Goal: Task Accomplishment & Management: Manage account settings

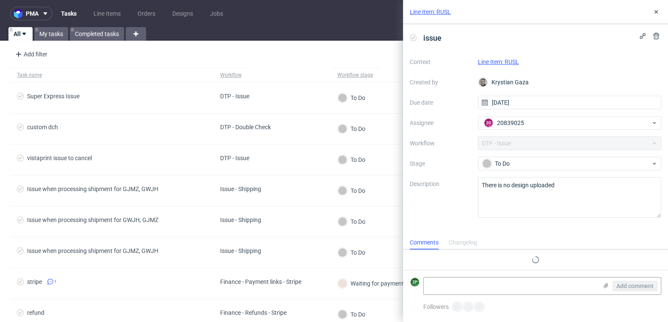
scroll to position [7, 0]
click at [656, 9] on icon at bounding box center [656, 11] width 7 height 7
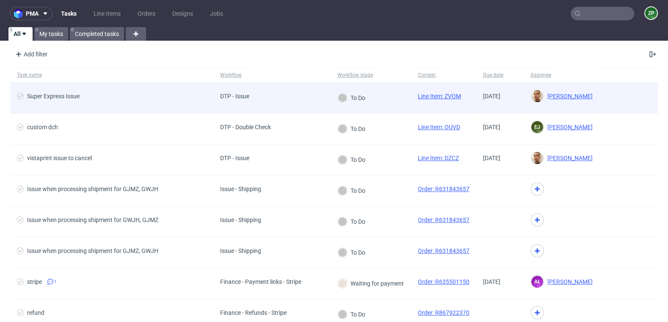
click at [443, 97] on link "Line Item: ZVOM" at bounding box center [439, 96] width 43 height 7
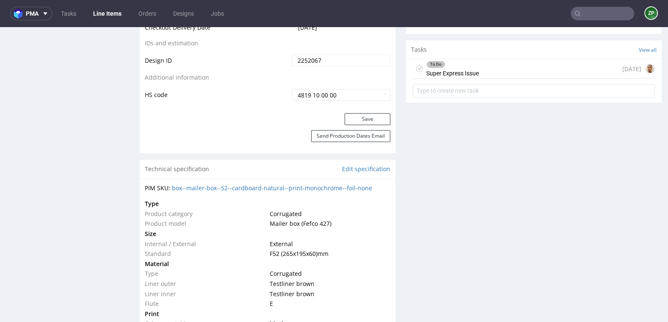
scroll to position [516, 0]
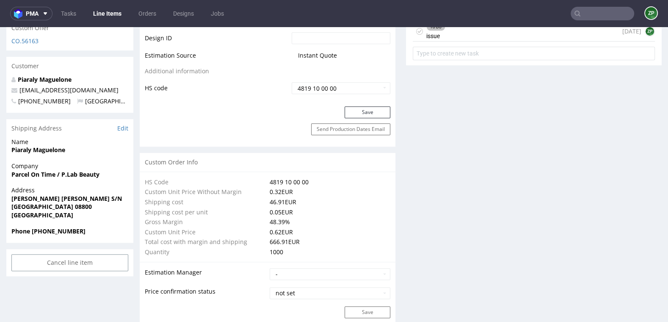
scroll to position [494, 0]
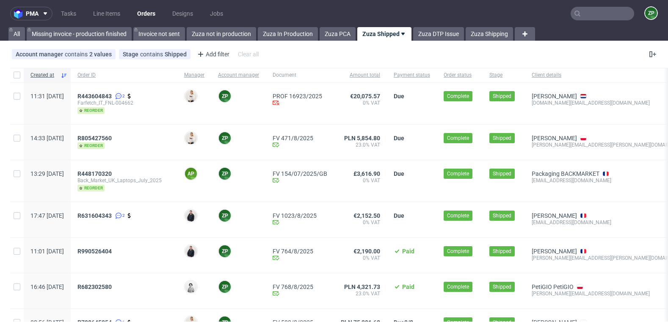
click at [153, 15] on link "Orders" at bounding box center [146, 14] width 28 height 14
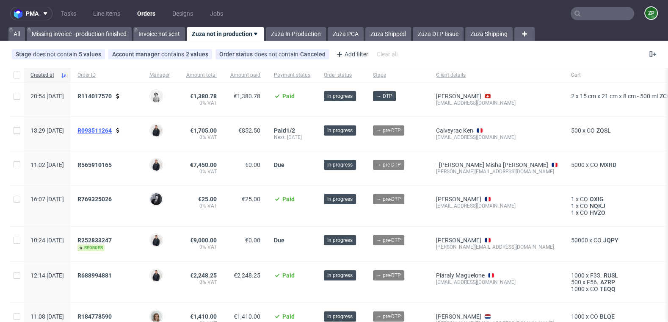
click at [112, 130] on span "R093511264" at bounding box center [95, 130] width 34 height 7
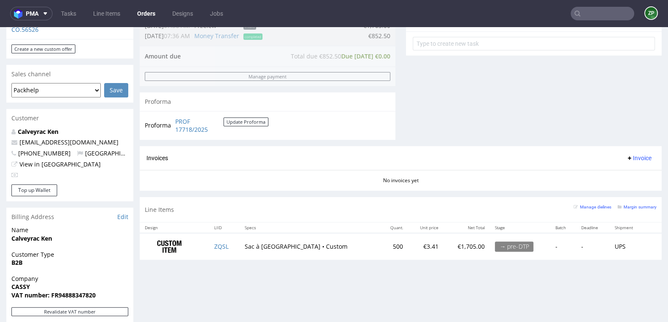
scroll to position [318, 0]
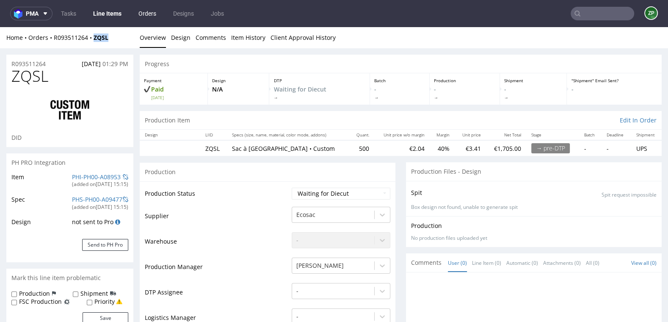
click at [150, 17] on link "Orders" at bounding box center [147, 14] width 28 height 14
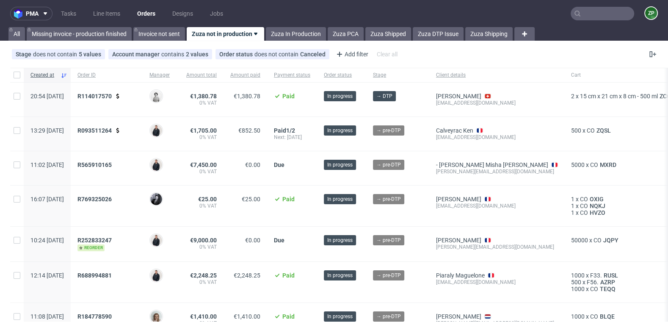
click at [146, 13] on link "Orders" at bounding box center [146, 14] width 28 height 14
click at [112, 127] on span "R093511264" at bounding box center [95, 130] width 34 height 7
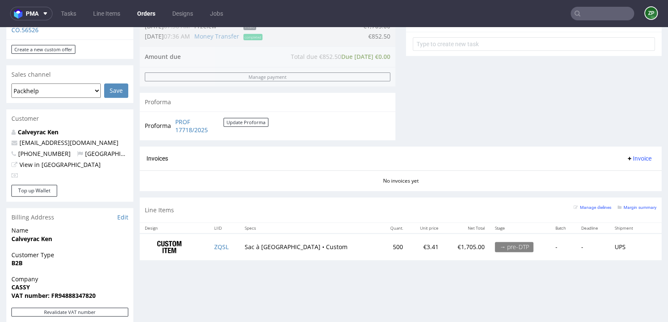
scroll to position [321, 0]
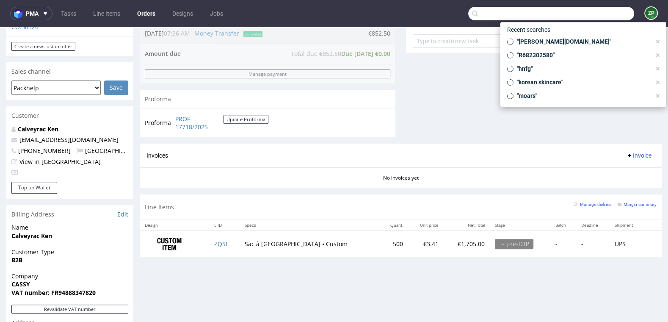
click at [609, 15] on input "text" at bounding box center [551, 14] width 166 height 14
paste input "R256346489"
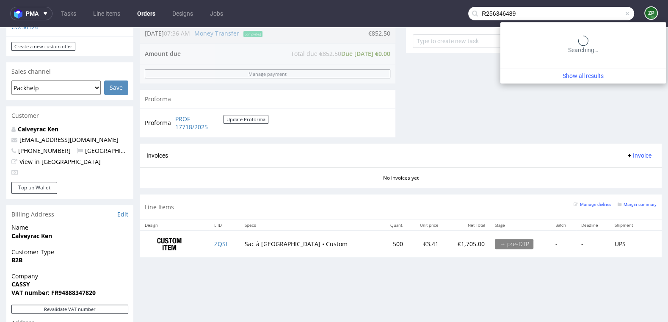
type input "R256346489"
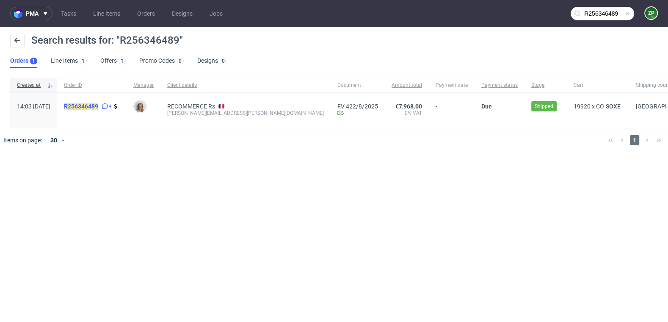
click at [98, 106] on mark "R256346489" at bounding box center [81, 106] width 34 height 7
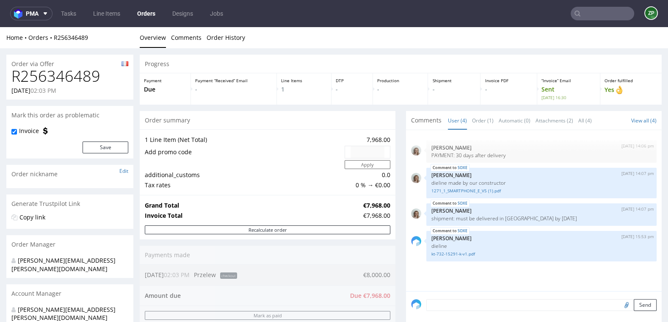
click at [152, 16] on link "Orders" at bounding box center [146, 14] width 28 height 14
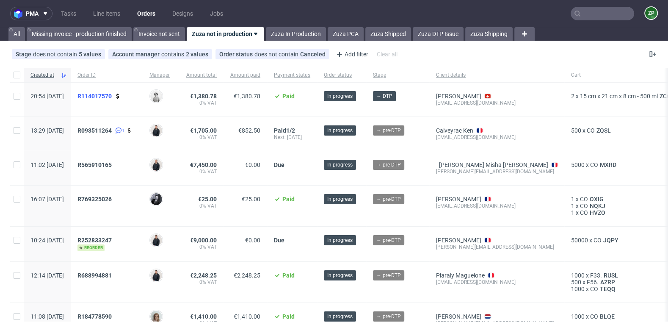
click at [112, 94] on span "R114017570" at bounding box center [95, 96] width 34 height 7
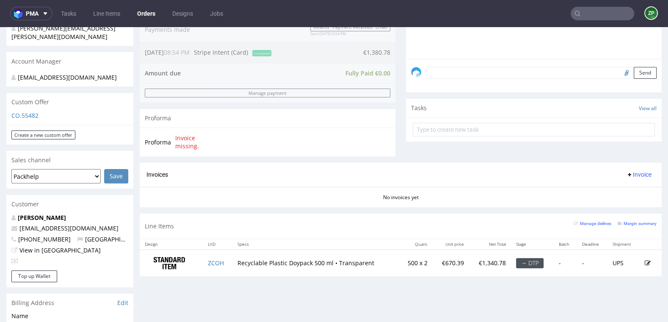
scroll to position [241, 0]
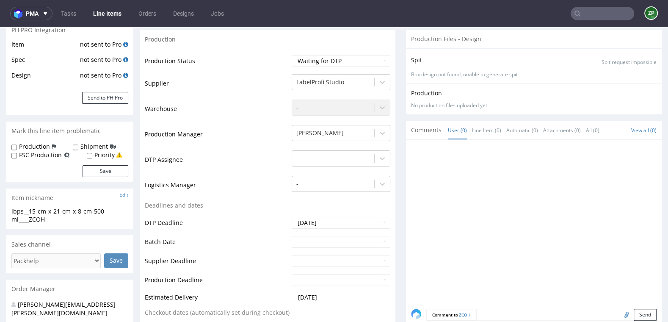
scroll to position [111, 0]
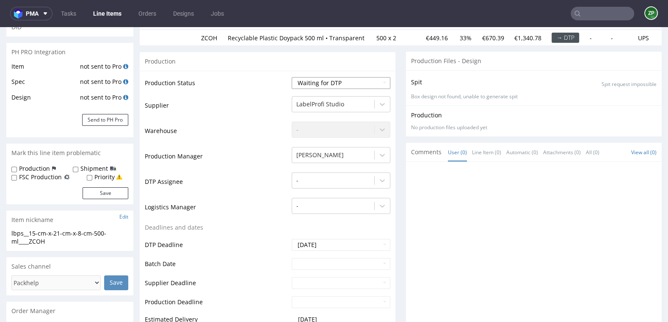
click at [321, 89] on select "Waiting for Artwork Waiting for Diecut Waiting for Mockup Waiting for DTP Waiti…" at bounding box center [341, 83] width 99 height 12
select select "pre_dtp_waiting_for_artwork"
click at [292, 77] on select "Waiting for Artwork Waiting for Diecut Waiting for Mockup Waiting for DTP Waiti…" at bounding box center [341, 83] width 99 height 12
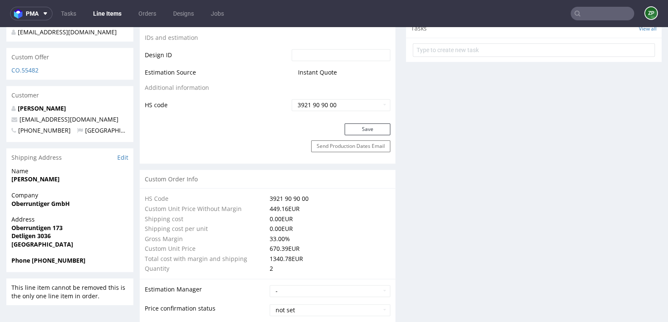
scroll to position [441, 0]
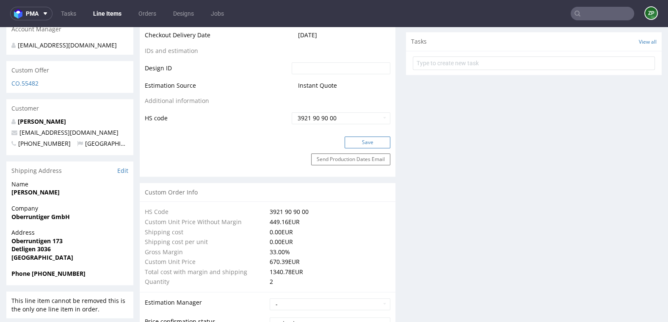
click at [363, 144] on button "Save" at bounding box center [368, 142] width 46 height 12
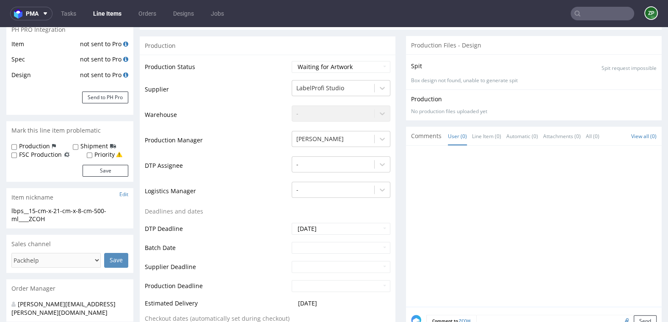
scroll to position [0, 0]
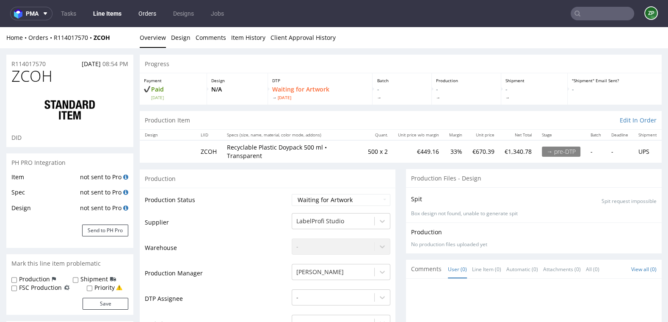
click at [152, 14] on link "Orders" at bounding box center [147, 14] width 28 height 14
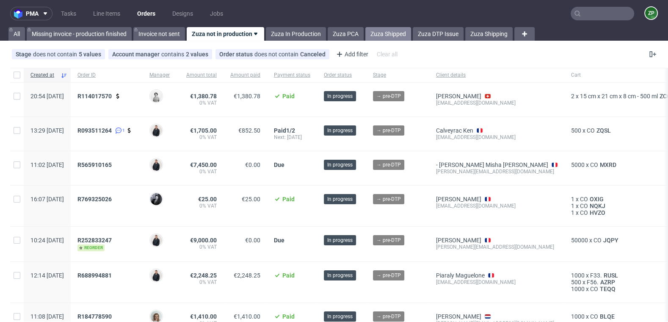
click at [390, 31] on link "Zuza Shipped" at bounding box center [389, 34] width 46 height 14
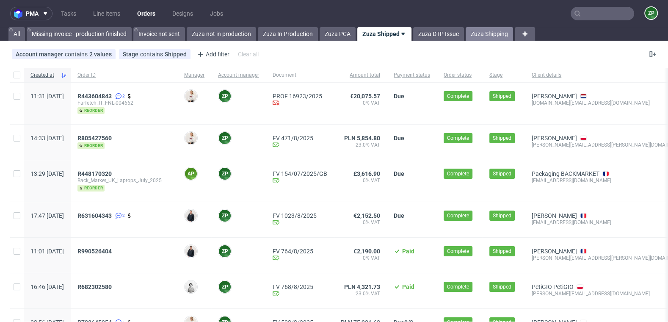
click at [479, 30] on link "Zuza Shipping" at bounding box center [489, 34] width 47 height 14
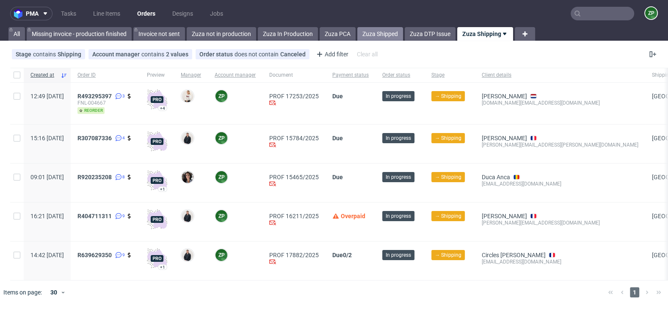
click at [386, 30] on link "Zuza Shipped" at bounding box center [380, 34] width 46 height 14
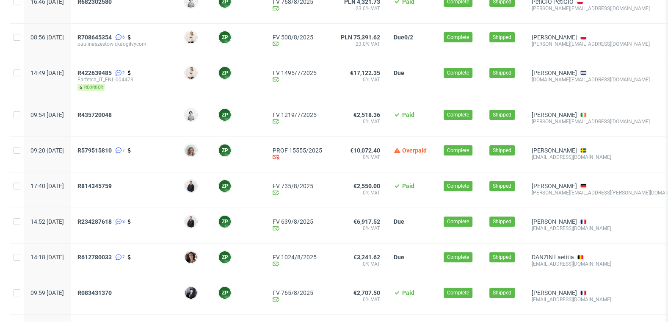
scroll to position [287, 0]
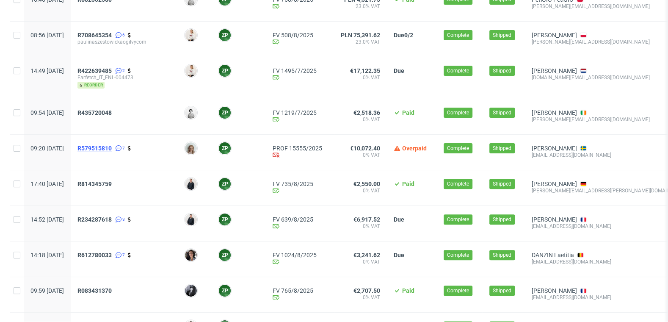
click at [112, 147] on span "R579515810" at bounding box center [95, 148] width 34 height 7
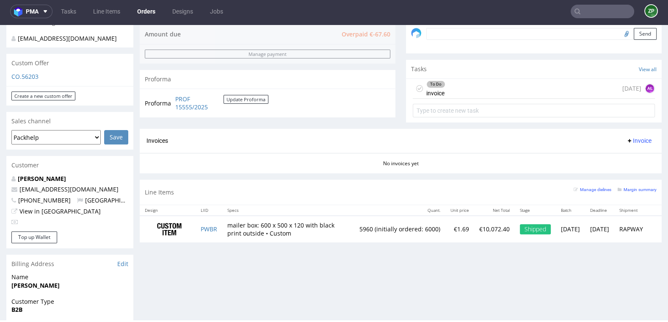
scroll to position [288, 0]
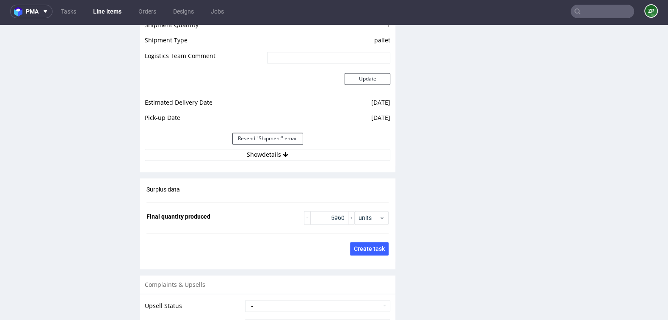
scroll to position [1158, 0]
click at [266, 148] on button "Show details" at bounding box center [268, 154] width 246 height 12
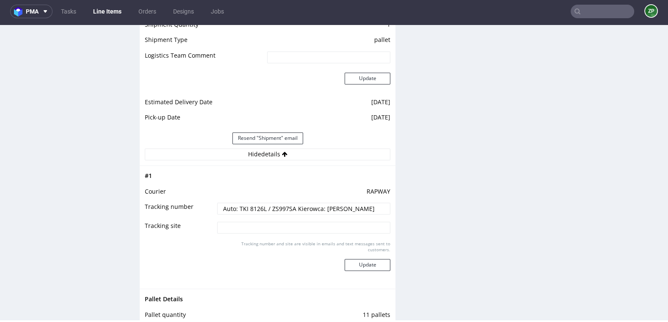
click at [266, 208] on input "Auto: TKI 8126L / ZS997SA Kierowca: Stanisław Józwiak" at bounding box center [303, 208] width 173 height 12
drag, startPoint x: 235, startPoint y: 203, endPoint x: 383, endPoint y: 208, distance: 147.5
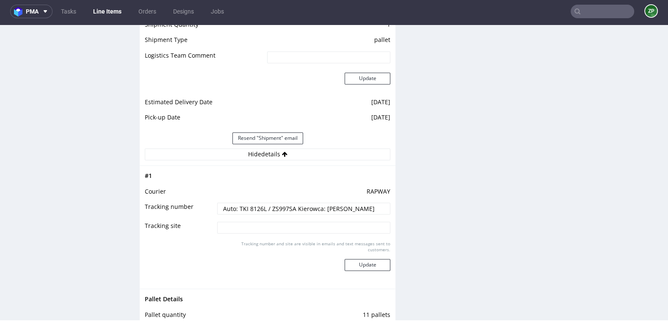
click at [383, 208] on input "Auto: TKI 8126L / ZS997SA Kierowca: Stanisław Józwiak" at bounding box center [303, 208] width 173 height 12
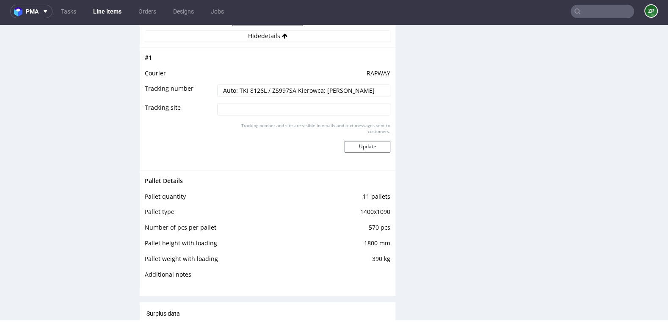
scroll to position [1274, 0]
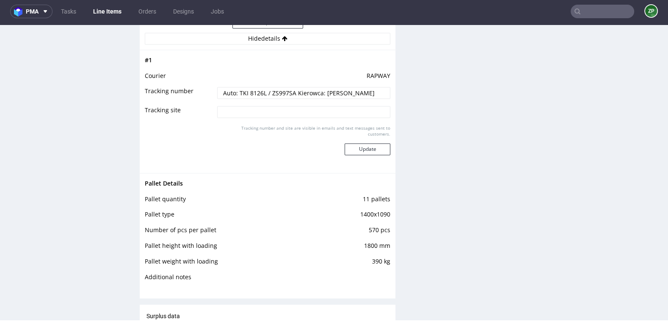
drag, startPoint x: 144, startPoint y: 196, endPoint x: 393, endPoint y: 260, distance: 257.7
click at [385, 259] on td "390 kg" at bounding box center [354, 264] width 74 height 16
drag, startPoint x: 388, startPoint y: 260, endPoint x: 140, endPoint y: 197, distance: 255.8
click at [140, 197] on div "Pallet Details Pallet quantity 11 pallets Pallet type 1400x1090 Number of pcs p…" at bounding box center [268, 232] width 256 height 119
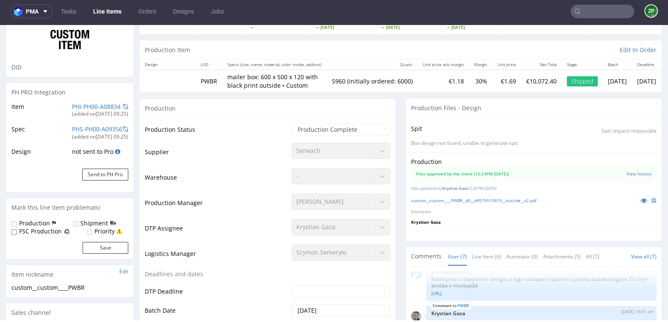
scroll to position [0, 0]
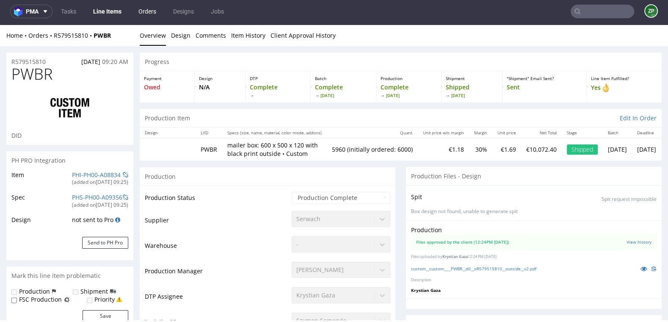
click at [152, 7] on link "Orders" at bounding box center [147, 12] width 28 height 14
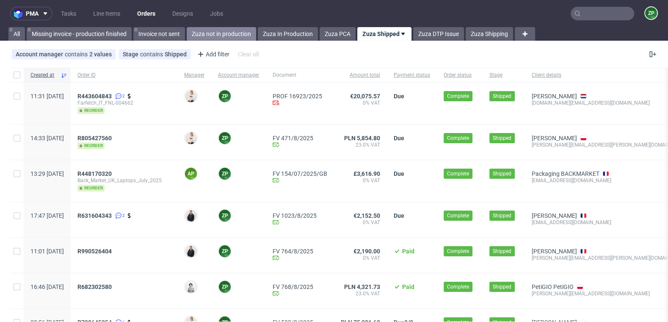
click at [246, 33] on link "Zuza not in production" at bounding box center [221, 34] width 69 height 14
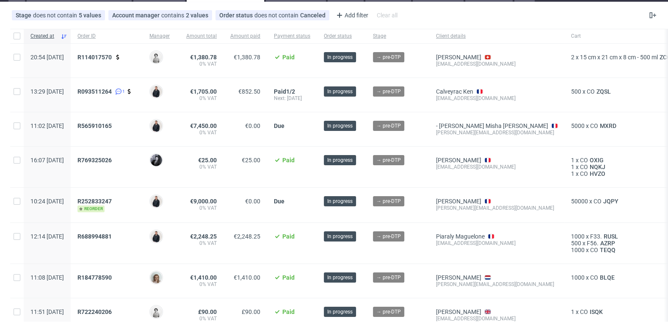
scroll to position [46, 0]
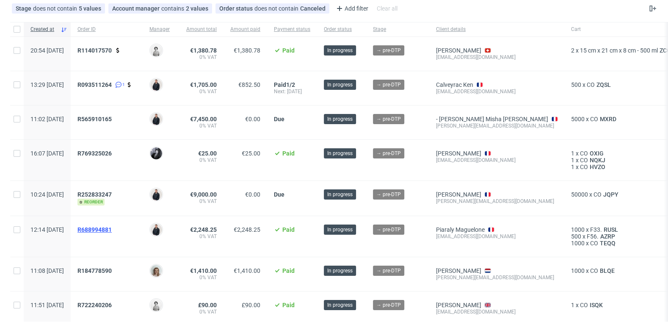
click at [114, 231] on link "R688994881" at bounding box center [96, 229] width 36 height 7
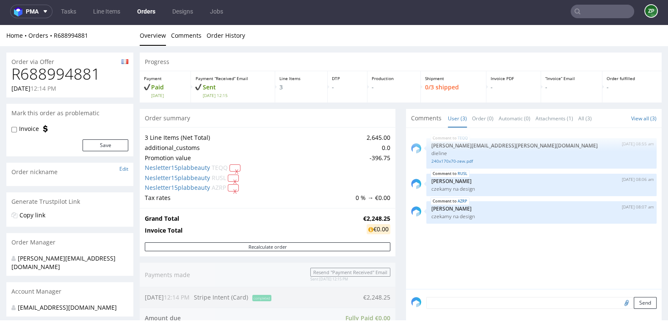
click at [144, 15] on link "Orders" at bounding box center [146, 12] width 28 height 14
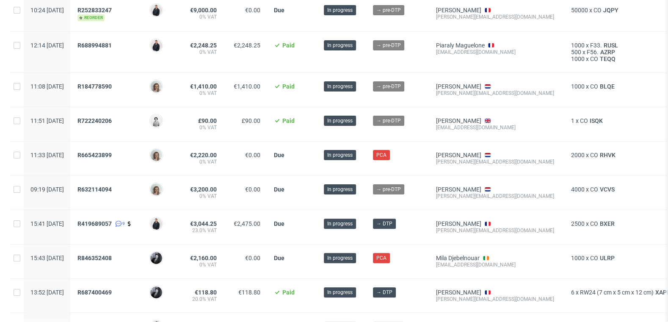
scroll to position [231, 0]
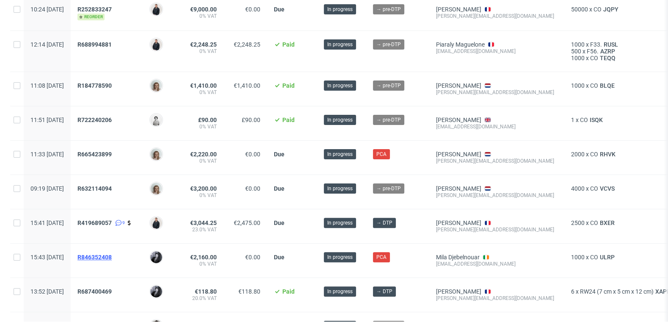
click at [112, 254] on span "R846352408" at bounding box center [95, 257] width 34 height 7
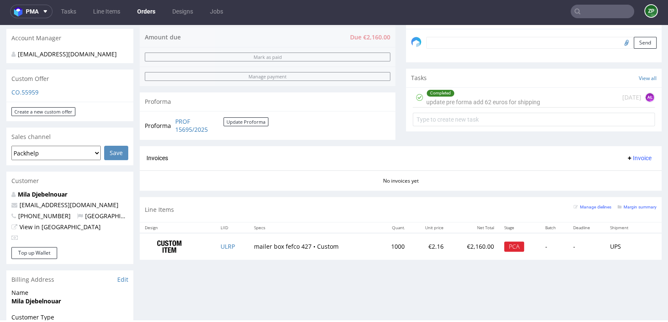
scroll to position [255, 0]
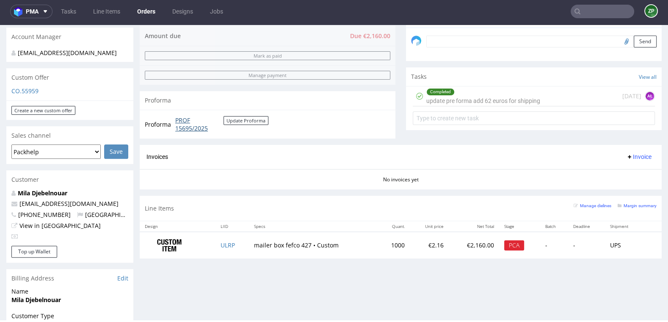
click at [182, 129] on link "PROF 15695/2025" at bounding box center [199, 124] width 48 height 17
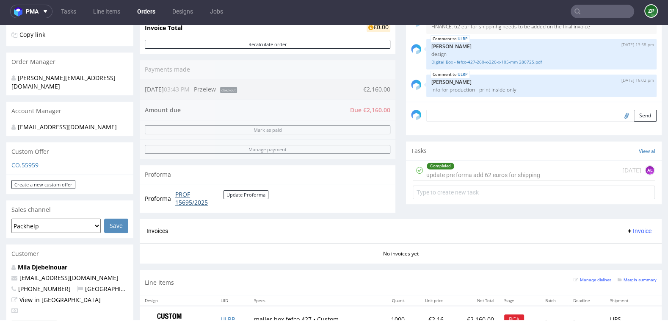
scroll to position [181, 0]
click at [506, 172] on div "Completed update pre forma add 62 euros for shipping" at bounding box center [483, 169] width 114 height 19
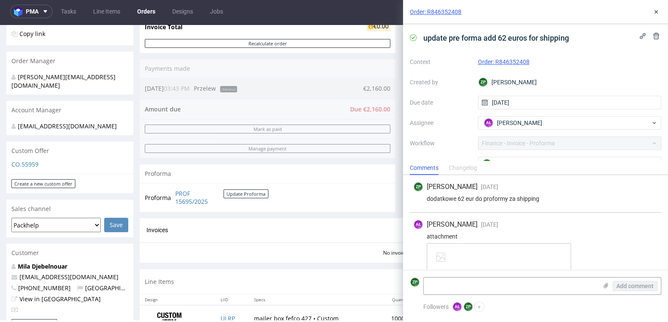
scroll to position [16, 0]
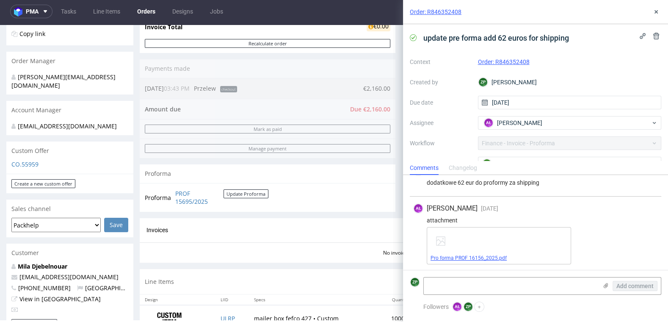
click at [469, 257] on link "Pro forma PROF 16156_2025.pdf" at bounding box center [469, 258] width 76 height 6
click at [659, 11] on icon at bounding box center [656, 11] width 7 height 7
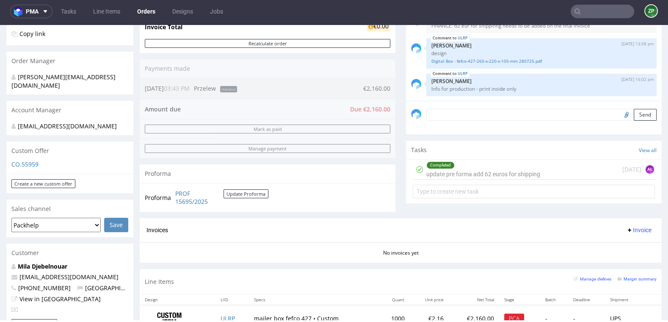
click at [588, 12] on input "text" at bounding box center [603, 12] width 64 height 14
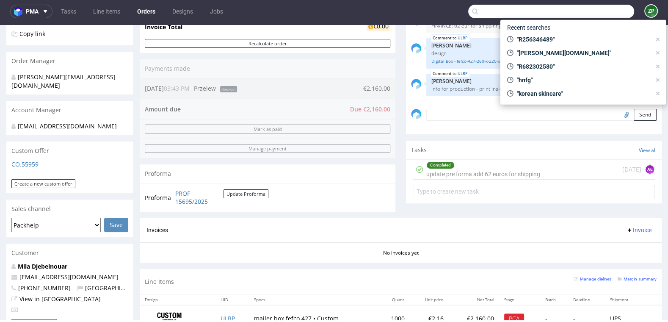
paste input "R273926705"
type input "R273926705"
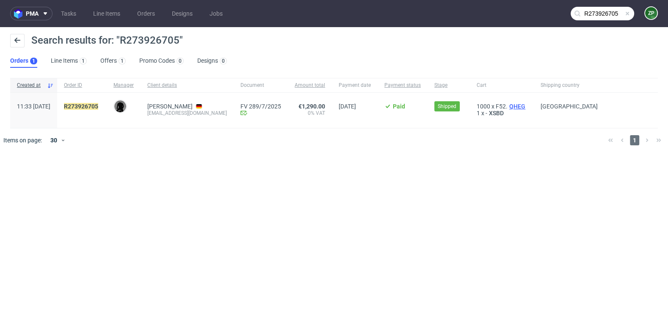
click at [521, 108] on span "QHEG" at bounding box center [517, 106] width 19 height 7
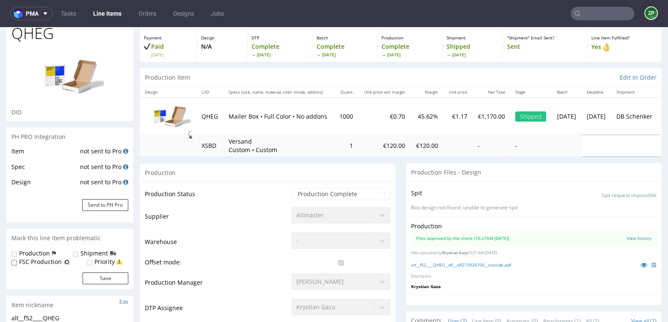
scroll to position [39, 0]
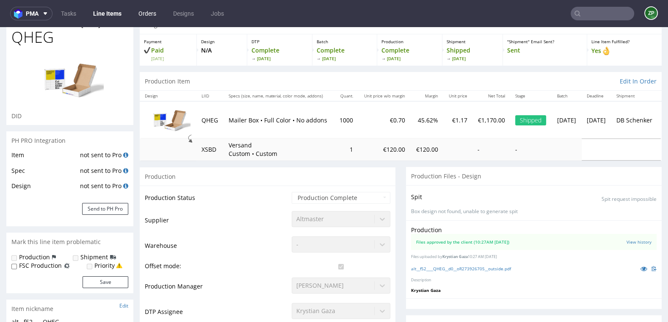
click at [150, 13] on link "Orders" at bounding box center [147, 14] width 28 height 14
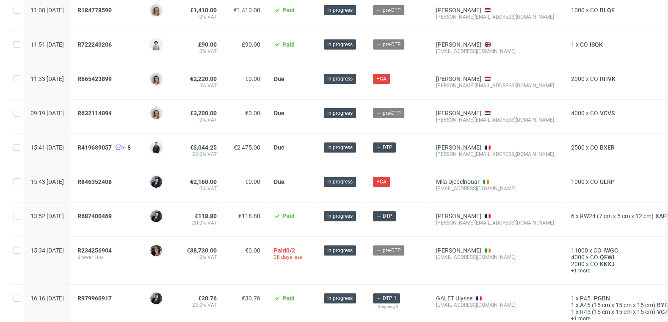
scroll to position [259, 0]
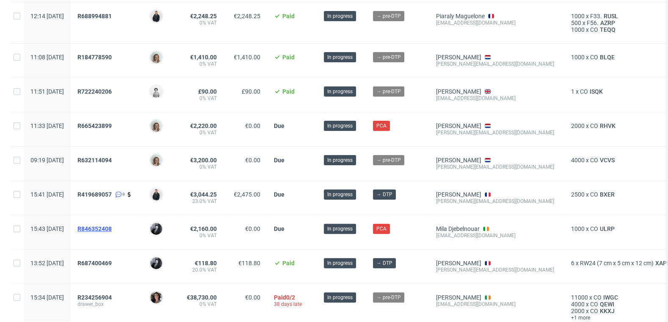
click at [112, 227] on span "R846352408" at bounding box center [95, 228] width 34 height 7
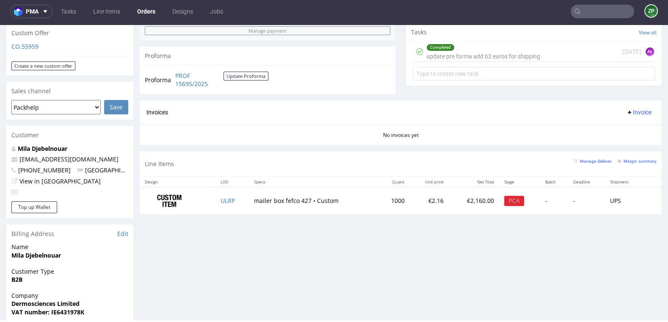
scroll to position [303, 0]
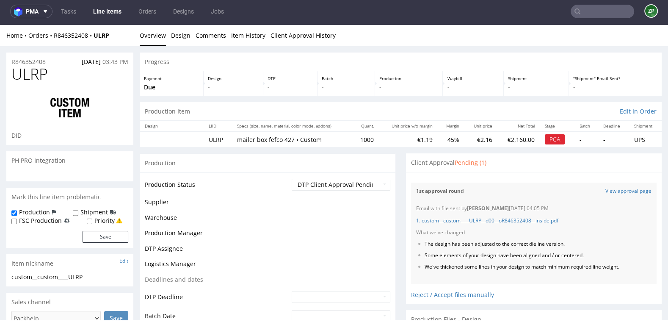
scroll to position [43, 0]
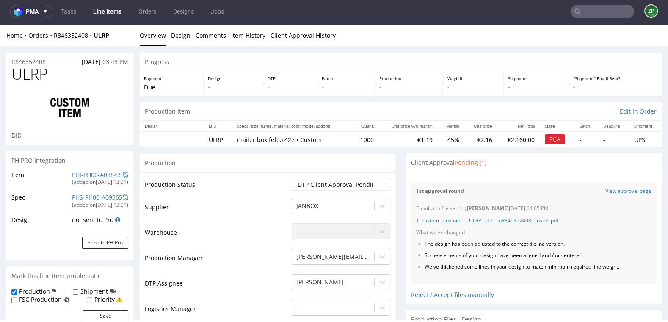
select select "in_progress"
click at [542, 222] on link "1. custom__custom____ULRP__d00__oR846352408__inside.pdf" at bounding box center [487, 220] width 142 height 7
click at [623, 189] on link "View approval page" at bounding box center [629, 191] width 46 height 7
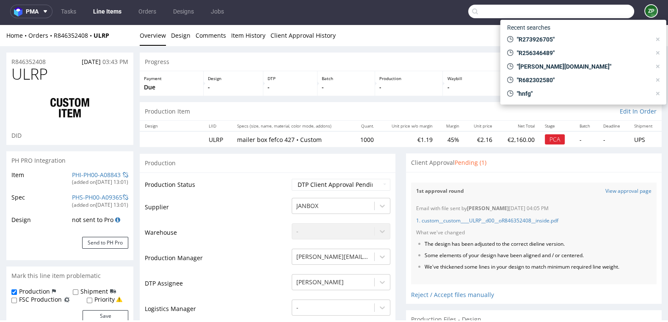
click at [595, 17] on input "text" at bounding box center [551, 12] width 166 height 14
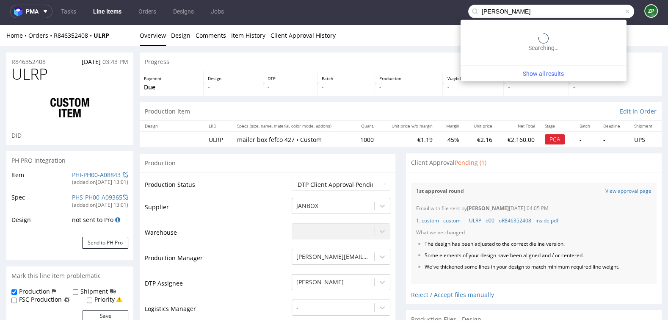
type input "leopold lanne"
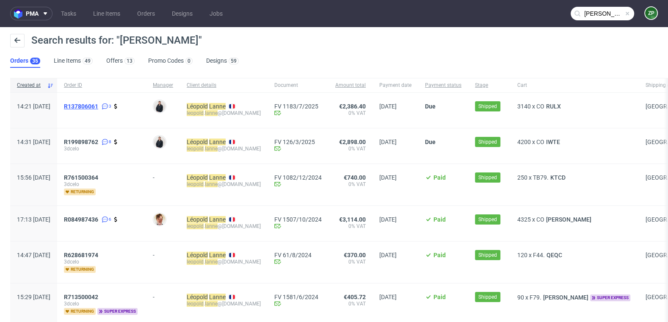
click at [98, 108] on span "R137806061" at bounding box center [81, 106] width 34 height 7
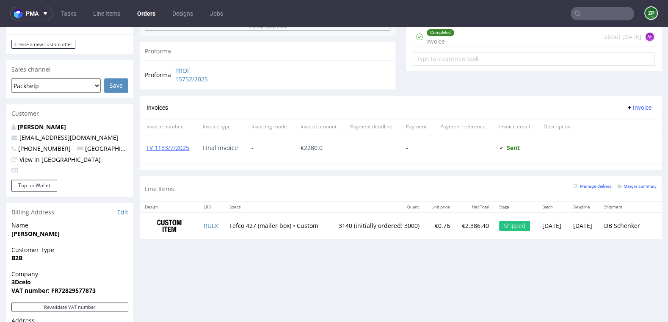
scroll to position [322, 0]
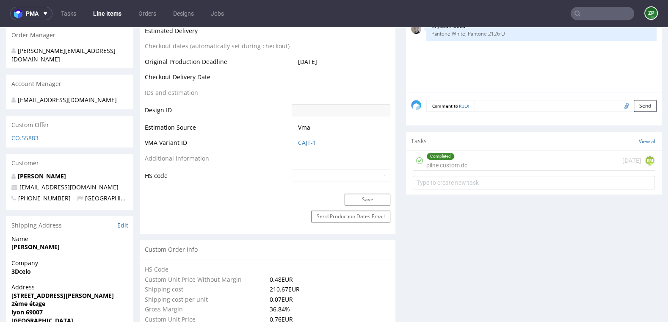
scroll to position [179, 0]
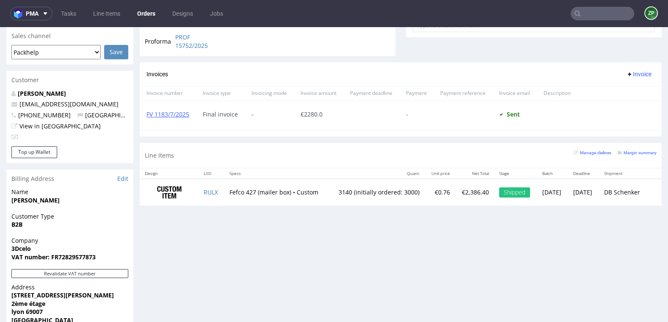
scroll to position [357, 0]
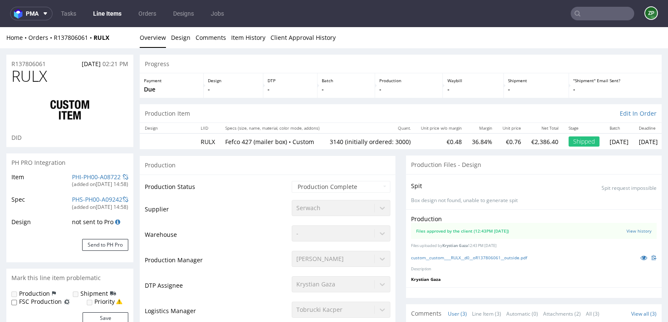
click at [466, 253] on div "custom__custom____RULX__d0__oR137806061__outside.pdf" at bounding box center [534, 257] width 246 height 9
click at [459, 256] on link "custom__custom____RULX__d0__oR137806061__outside.pdf" at bounding box center [469, 258] width 116 height 6
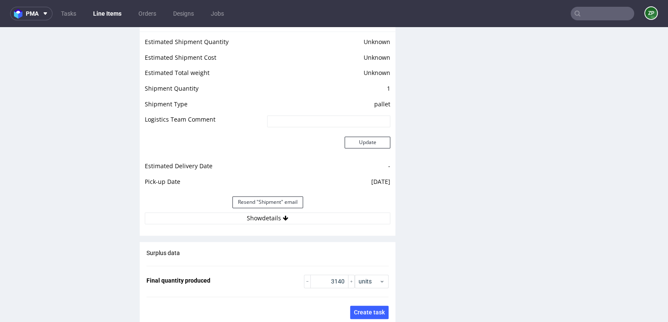
scroll to position [1139, 0]
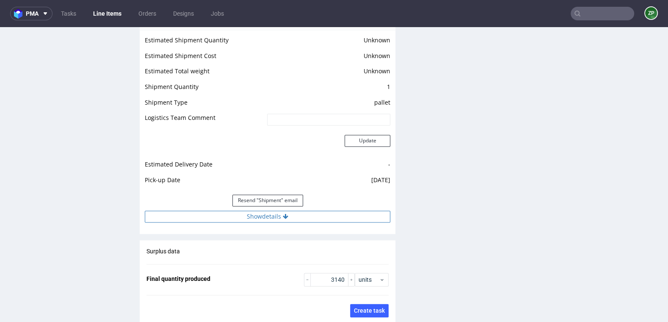
click button "Show details"
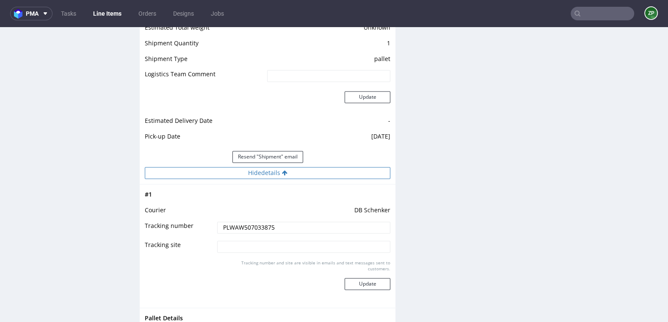
scroll to position [1205, 0]
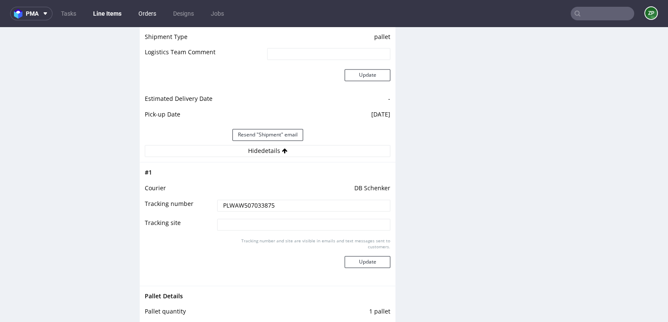
click at [140, 16] on link "Orders" at bounding box center [147, 14] width 28 height 14
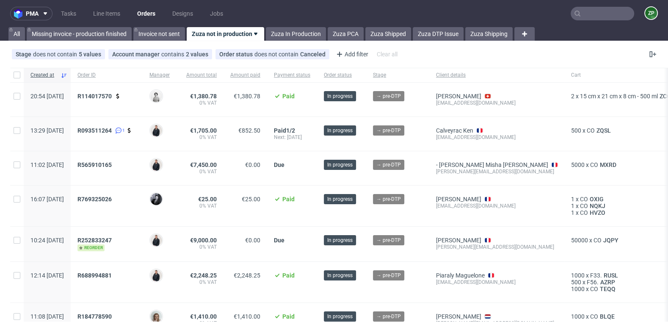
click at [580, 17] on input "text" at bounding box center [603, 14] width 64 height 14
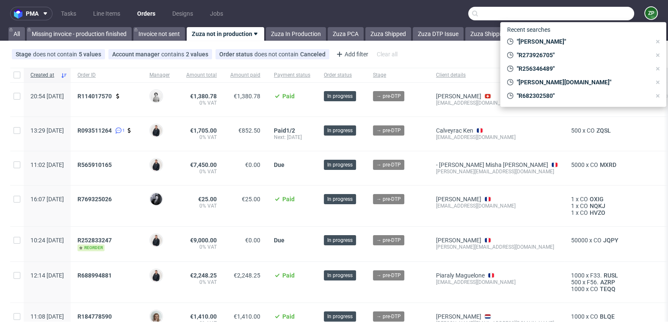
type input "t"
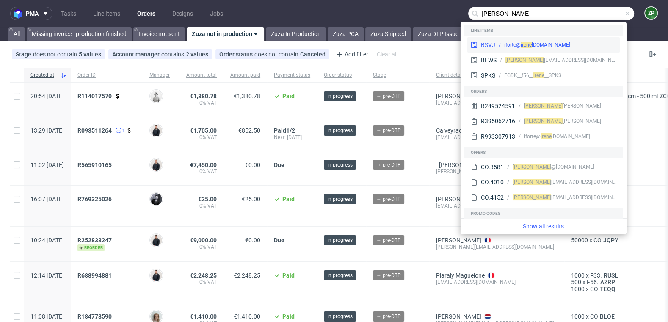
type input "irene"
click at [557, 45] on div "ne forteskincare.com" at bounding box center [548, 45] width 44 height 8
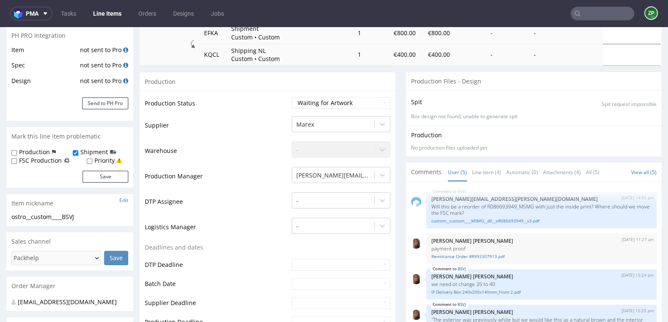
scroll to position [24, 0]
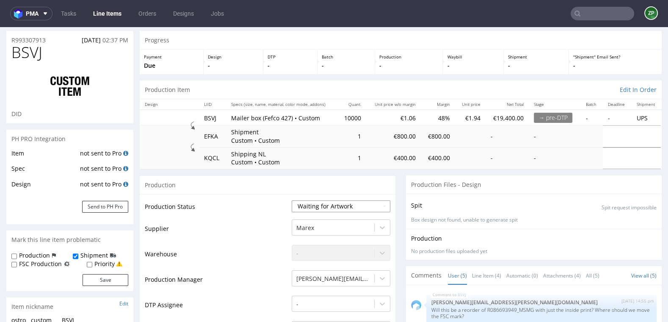
click at [318, 207] on select "Waiting for Artwork Waiting for Diecut Waiting for Mockup Waiting for DTP Waiti…" at bounding box center [341, 206] width 99 height 12
select select "dtp_waiting_for_check"
click at [292, 200] on select "Waiting for Artwork Waiting for Diecut Waiting for Mockup Waiting for DTP Waiti…" at bounding box center [341, 206] width 99 height 12
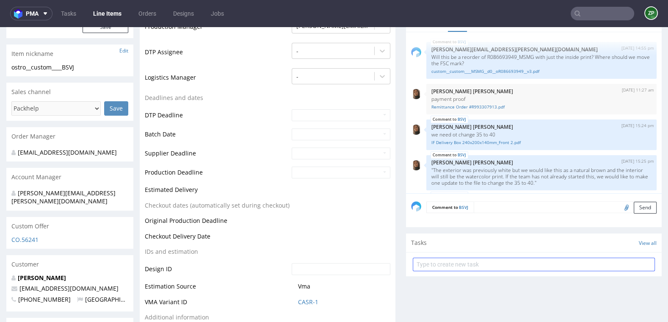
scroll to position [312, 0]
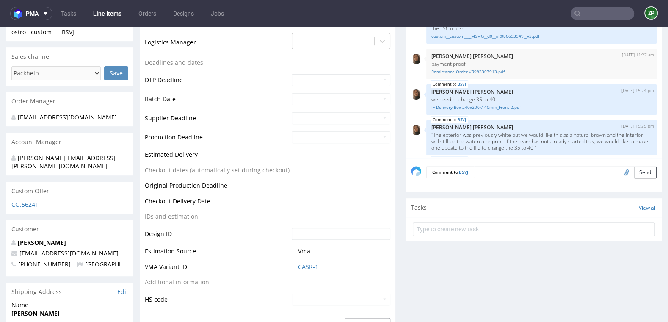
click at [482, 169] on textarea at bounding box center [565, 172] width 183 height 12
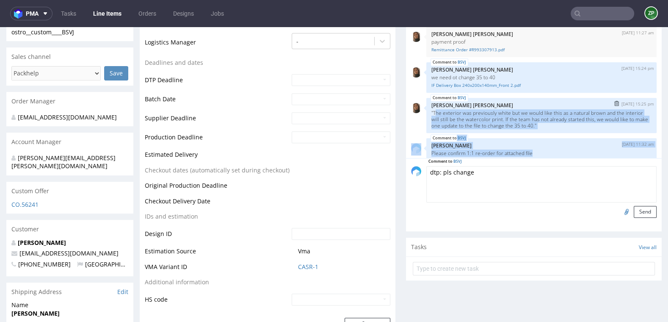
scroll to position [24, 0]
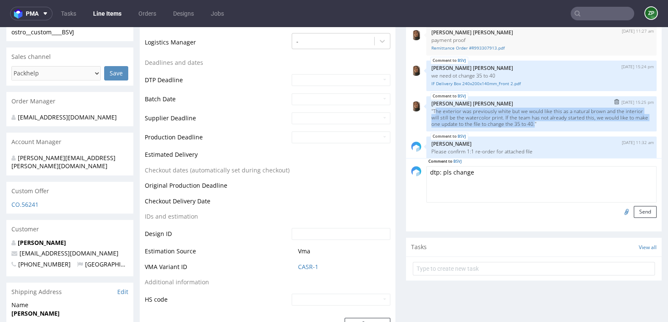
drag, startPoint x: 432, startPoint y: 133, endPoint x: 548, endPoint y: 123, distance: 117.3
click at [548, 123] on p ""The exterior was previously white but we would like this as a natural brown an…" at bounding box center [542, 117] width 220 height 19
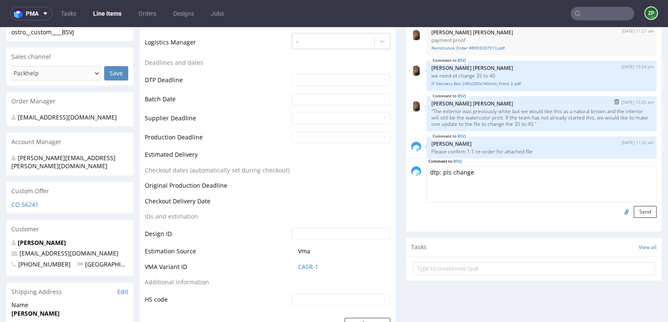
click at [432, 111] on p ""The exterior was previously white but we would like this as a natural brown an…" at bounding box center [542, 117] width 220 height 19
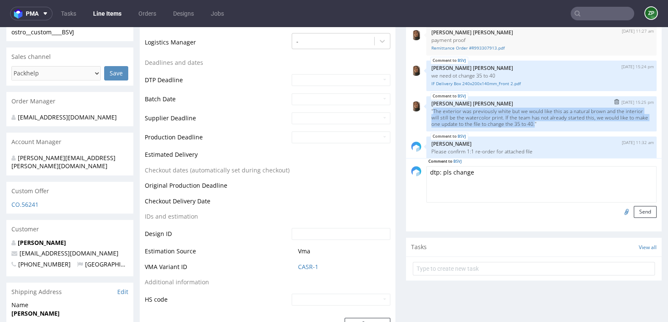
drag, startPoint x: 431, startPoint y: 108, endPoint x: 548, endPoint y: 122, distance: 118.5
click at [548, 122] on p ""The exterior was previously white but we would like this as a natural brown an…" at bounding box center [542, 117] width 220 height 19
copy p "The exterior was previously white but we would like this as a natural brown and…"
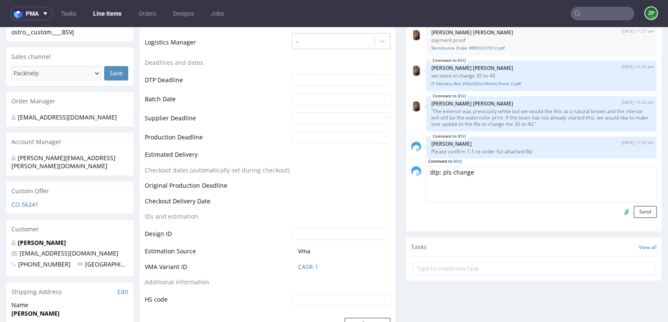
click at [479, 171] on textarea "dtp: pls change" at bounding box center [541, 184] width 230 height 36
paste textarea "The exterior was previously white but we would like this as a natural brown and…"
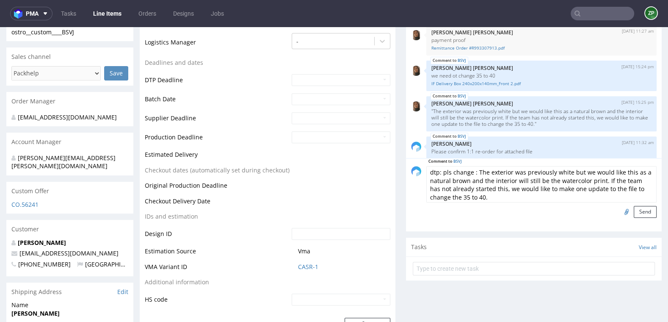
scroll to position [6, 0]
type textarea "dtp: pls change : The exterior was previously white but we would like this as a…"
click at [637, 208] on button "Send" at bounding box center [645, 212] width 23 height 12
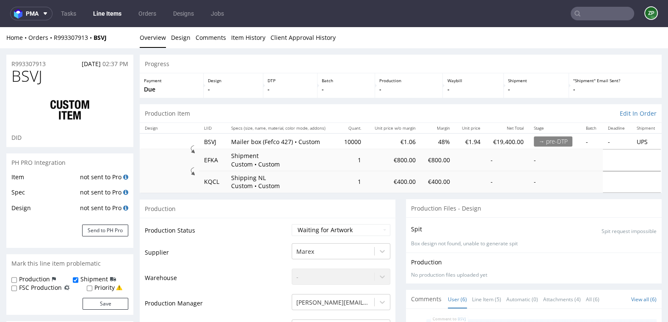
scroll to position [78, 0]
click at [341, 231] on select "Waiting for Artwork Waiting for Diecut Waiting for Mockup Waiting for DTP Waiti…" at bounding box center [341, 230] width 99 height 12
select select "dtp_waiting_for_check"
click at [292, 224] on select "Waiting for Artwork Waiting for Diecut Waiting for Mockup Waiting for DTP Waiti…" at bounding box center [341, 230] width 99 height 12
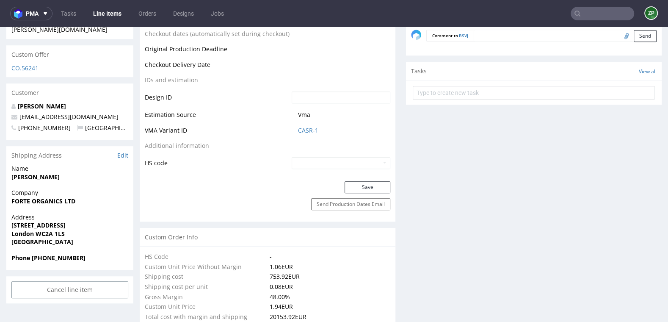
scroll to position [473, 0]
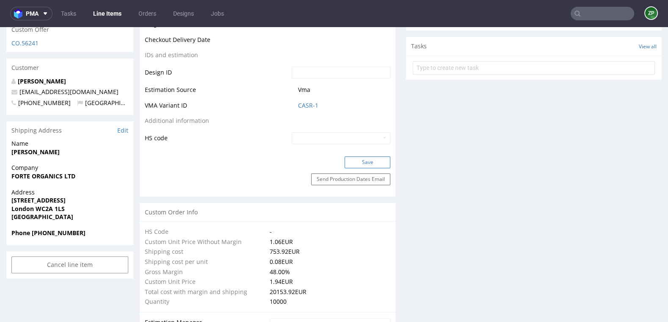
click at [347, 161] on button "Save" at bounding box center [368, 162] width 46 height 12
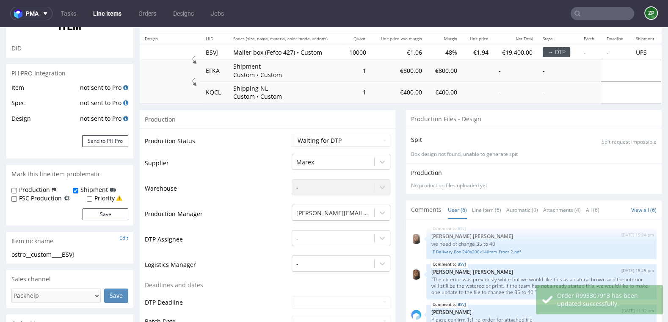
scroll to position [0, 0]
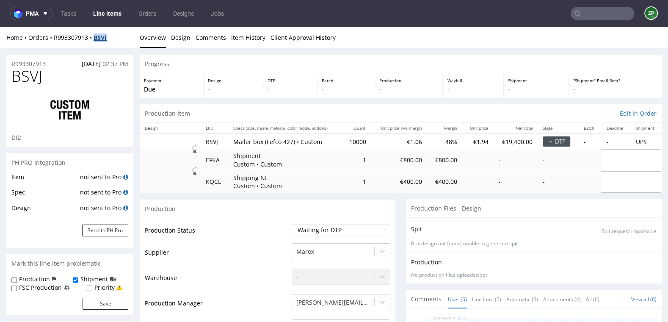
copy strong "BSVJ"
click at [582, 19] on input "text" at bounding box center [603, 14] width 64 height 14
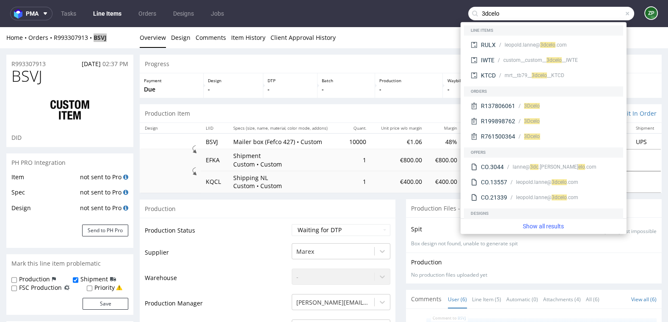
type input "3dcelo"
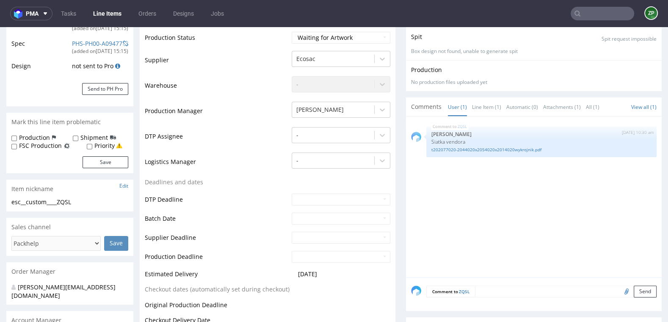
scroll to position [169, 0]
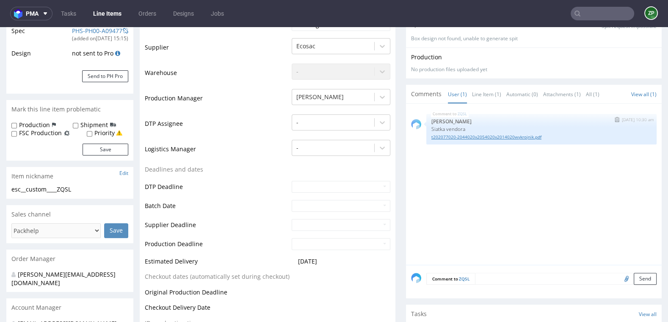
click at [465, 138] on link "t202077020-2044020x2054020x2014020wykrojnik.pdf" at bounding box center [542, 137] width 220 height 6
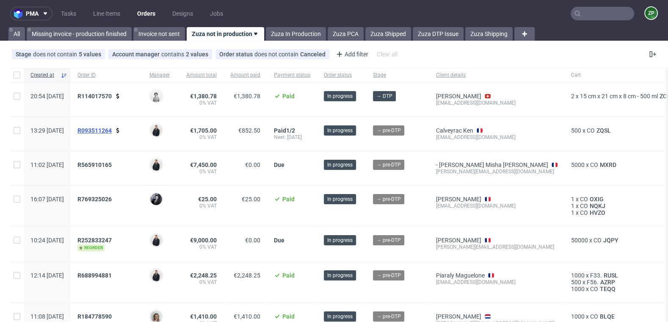
click at [112, 128] on span "R093511264" at bounding box center [95, 130] width 34 height 7
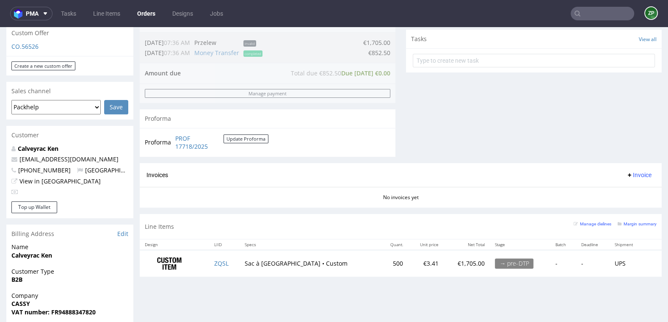
scroll to position [315, 0]
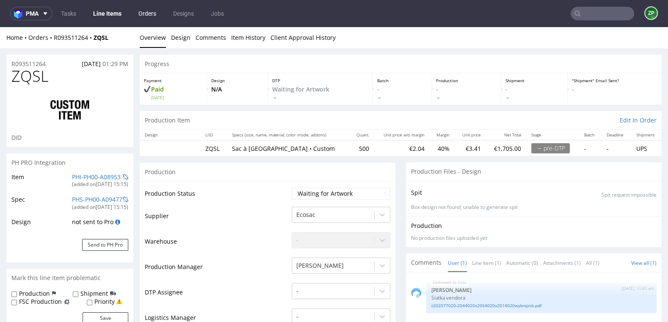
click at [140, 7] on link "Orders" at bounding box center [147, 14] width 28 height 14
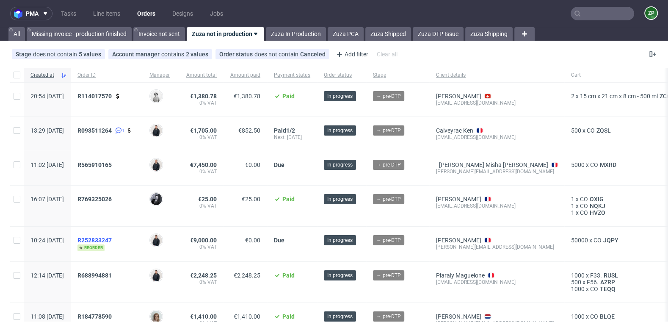
click at [112, 237] on span "R252833247" at bounding box center [95, 240] width 34 height 7
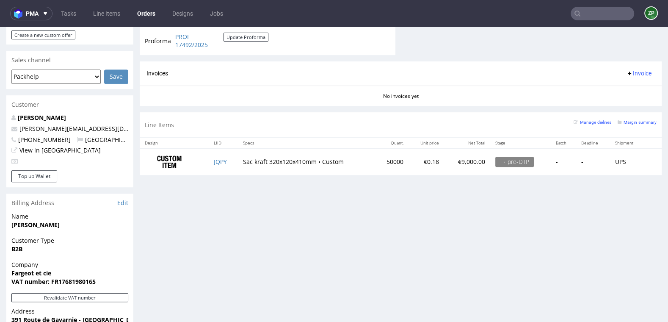
scroll to position [340, 0]
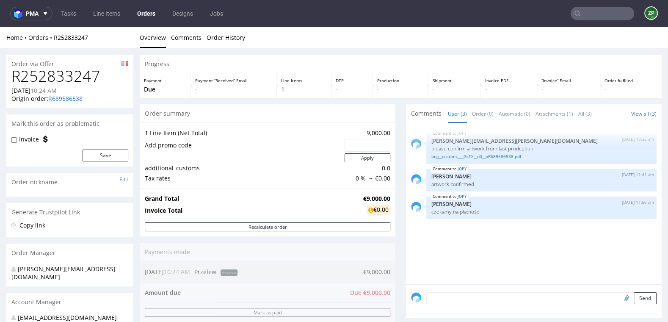
scroll to position [340, 0]
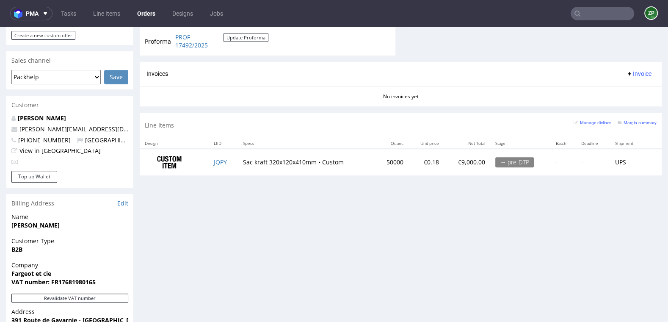
click at [598, 19] on input "text" at bounding box center [603, 14] width 64 height 14
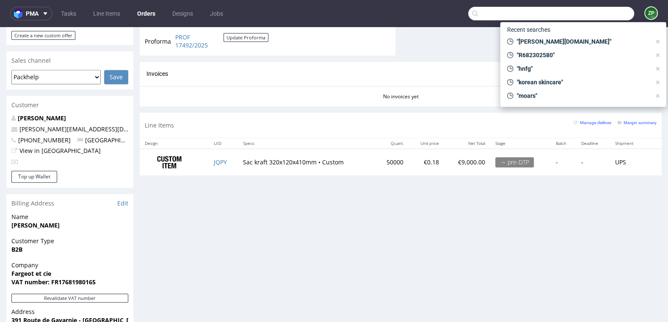
paste input "QNRI"
type input "QNRI"
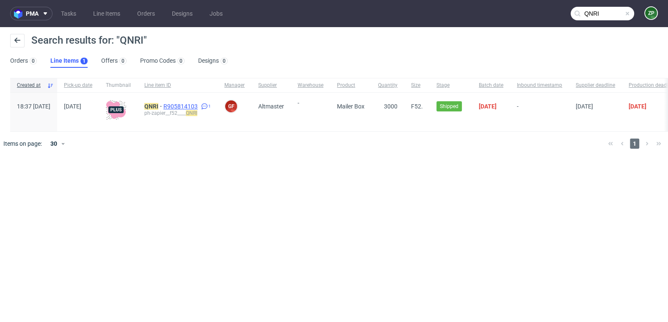
click at [199, 107] on span "R905814103" at bounding box center [181, 106] width 36 height 7
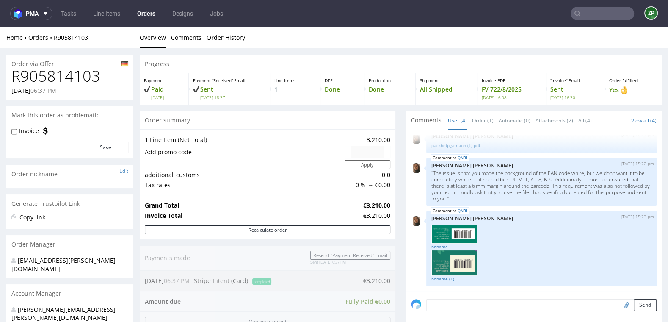
click at [83, 79] on h1 "R905814103" at bounding box center [69, 76] width 117 height 17
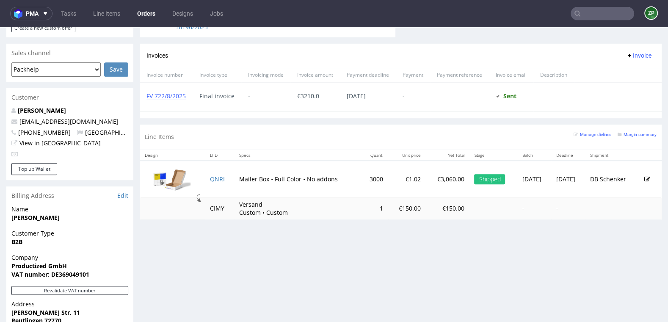
scroll to position [357, 0]
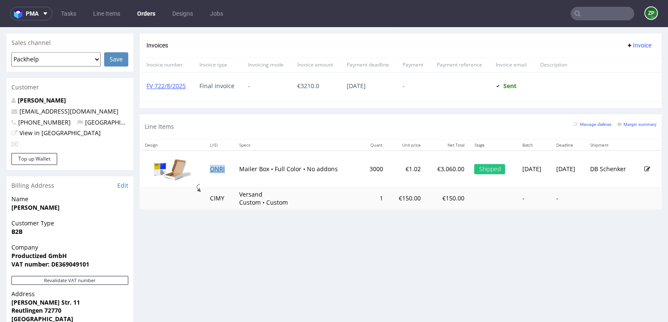
copy link "QNRI"
click at [149, 13] on link "Orders" at bounding box center [146, 14] width 28 height 14
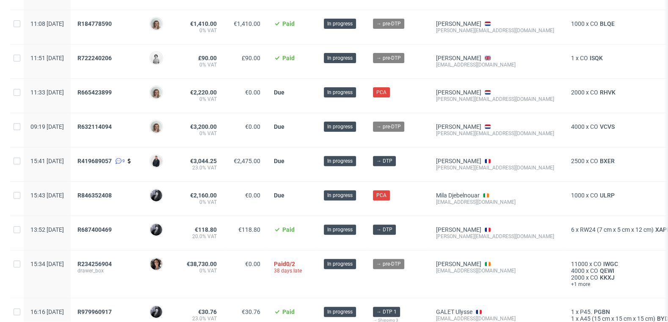
scroll to position [422, 0]
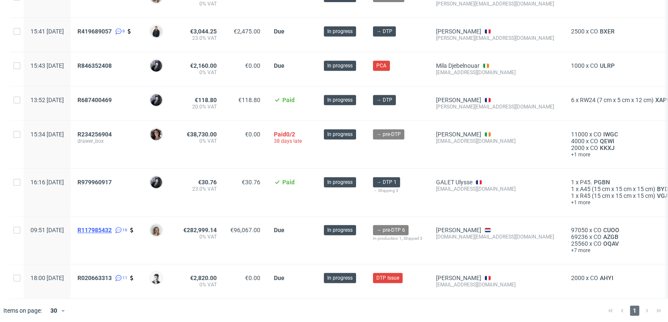
click at [112, 227] on span "R117985432" at bounding box center [95, 230] width 34 height 7
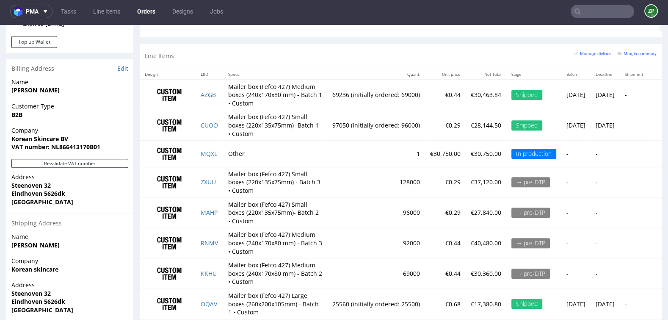
scroll to position [506, 0]
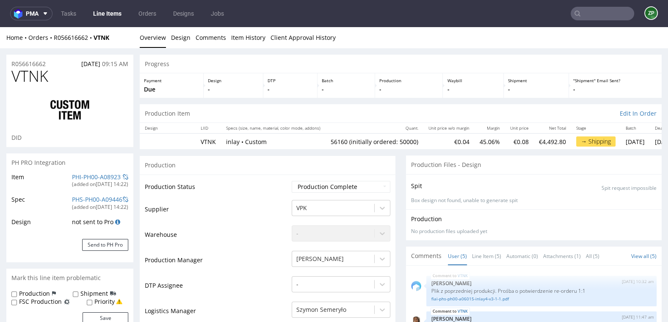
scroll to position [1269, 0]
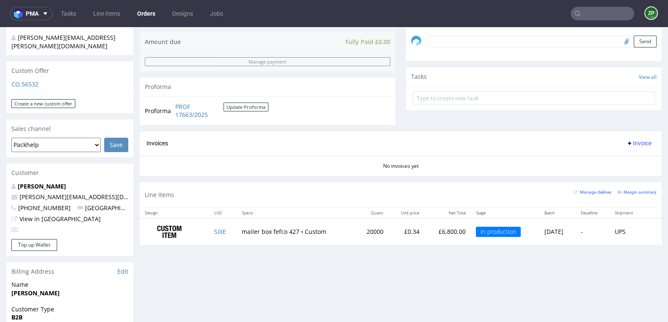
scroll to position [264, 0]
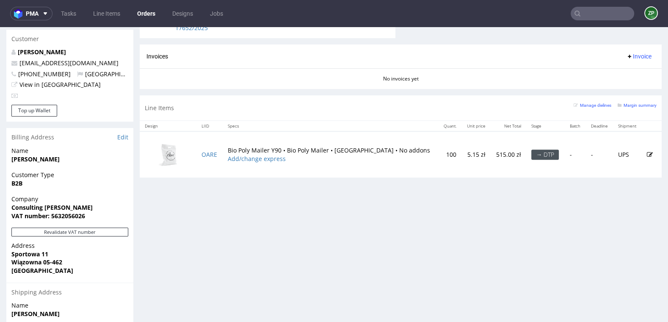
scroll to position [484, 0]
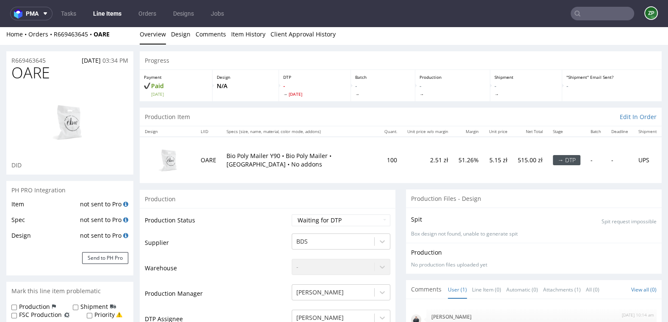
scroll to position [144, 0]
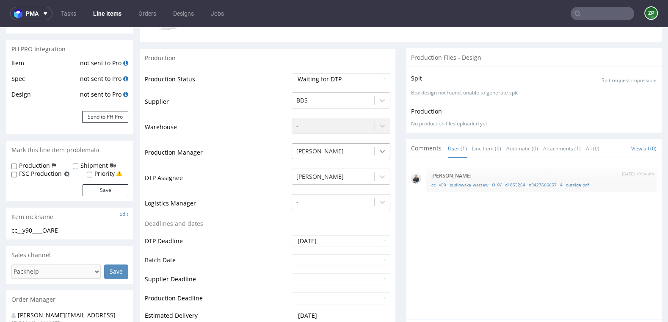
click at [379, 153] on icon at bounding box center [382, 151] width 8 height 8
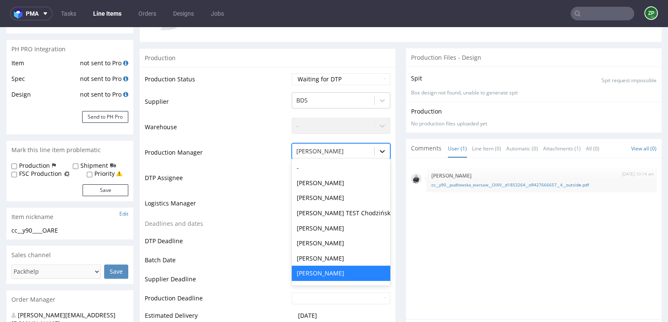
scroll to position [0, 0]
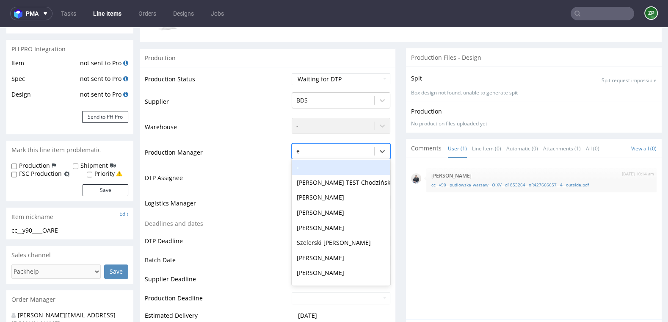
type input "ew"
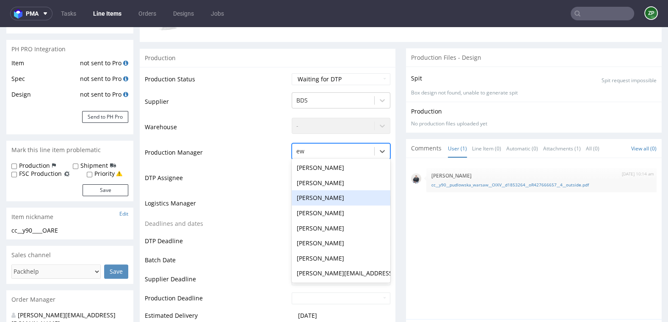
click at [315, 198] on div "Ewa Prus" at bounding box center [341, 197] width 99 height 15
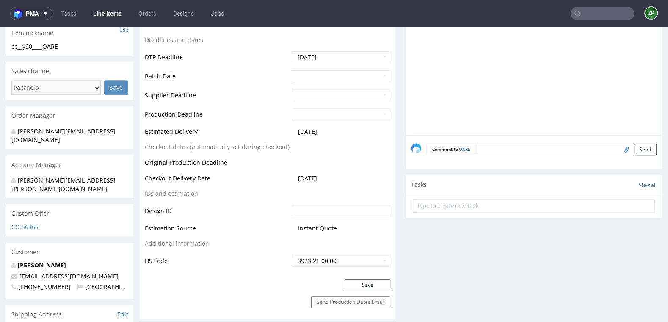
scroll to position [352, 0]
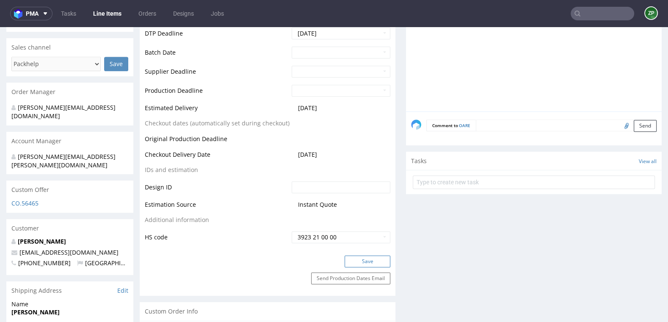
click at [366, 263] on button "Save" at bounding box center [368, 261] width 46 height 12
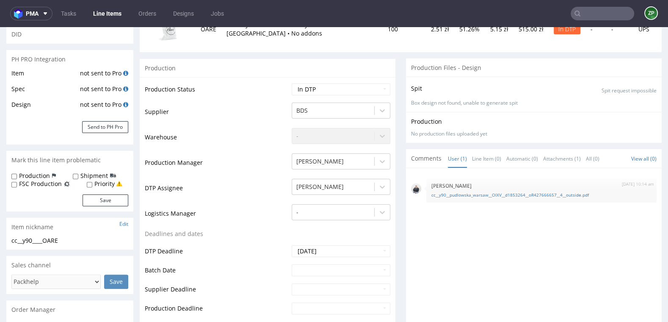
scroll to position [0, 0]
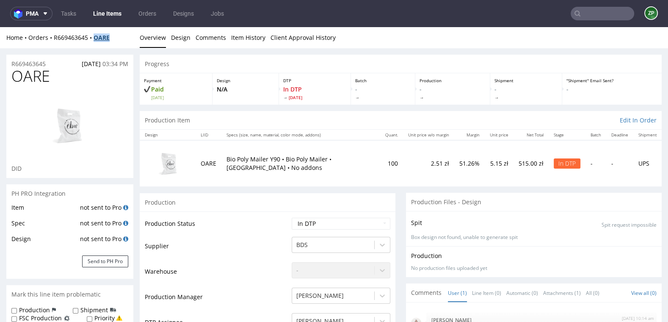
copy strong "OARE"
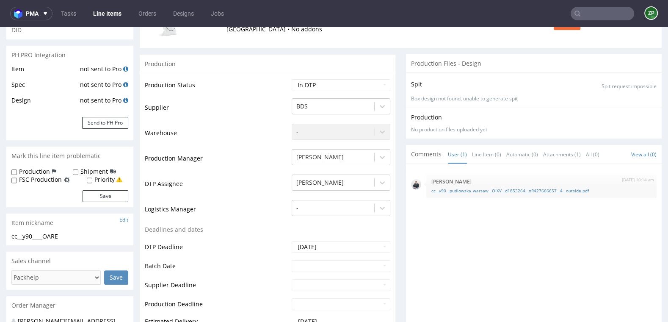
scroll to position [142, 0]
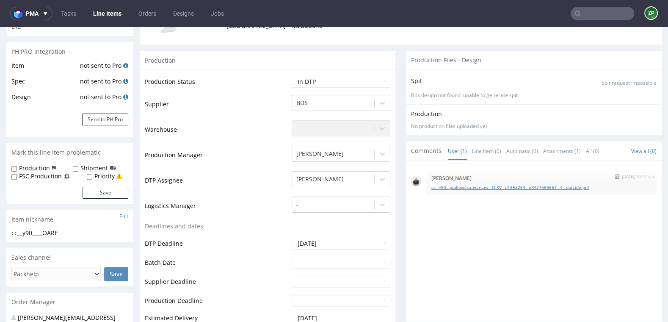
click at [513, 186] on link "cc__y90__pudlowska_warsaw__OIXV__d1853264__oR427666657__4__outside.pdf" at bounding box center [542, 187] width 220 height 6
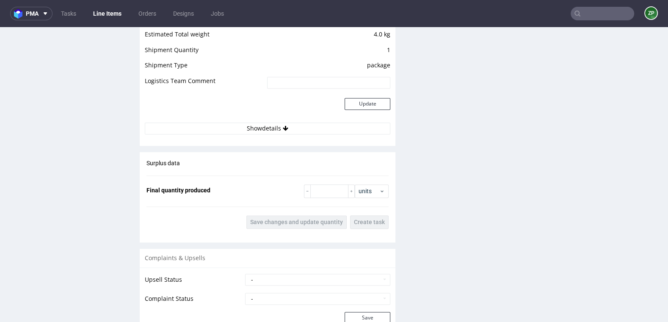
scroll to position [1125, 0]
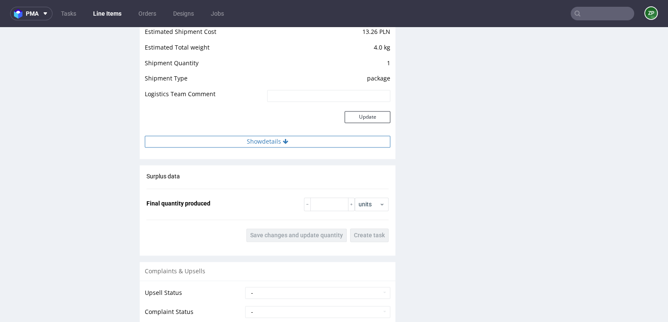
click at [261, 143] on button "Show details" at bounding box center [268, 142] width 246 height 12
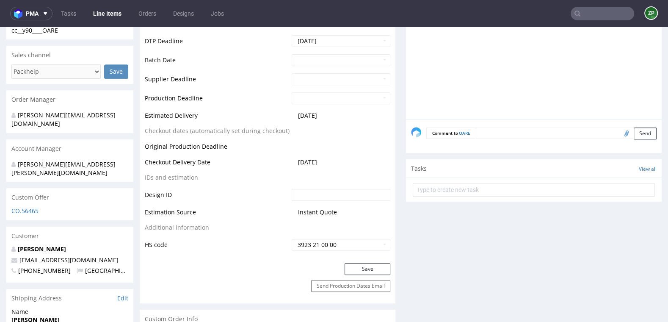
scroll to position [336, 0]
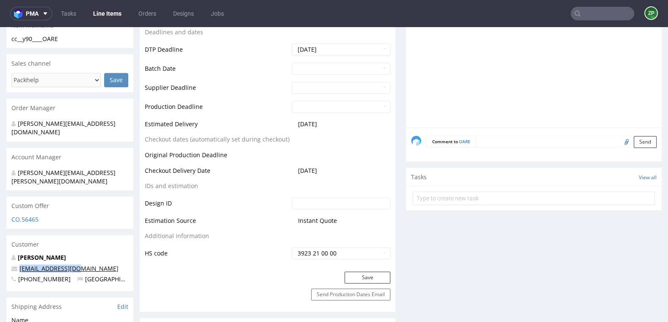
drag, startPoint x: 92, startPoint y: 252, endPoint x: 20, endPoint y: 252, distance: 72.0
click at [20, 264] on p "[EMAIL_ADDRESS][DOMAIN_NAME]" at bounding box center [69, 268] width 117 height 8
copy link "[EMAIL_ADDRESS][DOMAIN_NAME]"
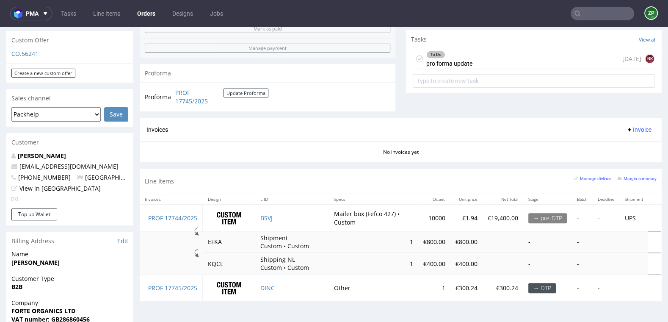
scroll to position [280, 0]
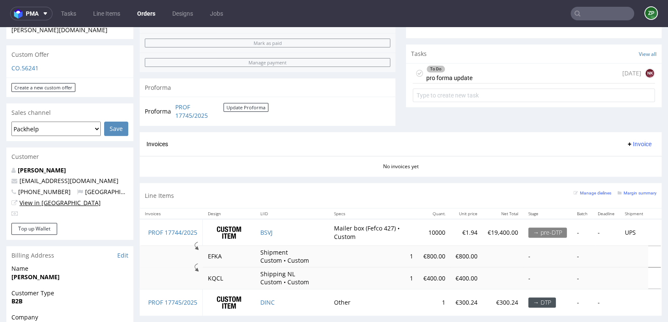
click at [37, 199] on link "View in [GEOGRAPHIC_DATA]" at bounding box center [59, 203] width 81 height 8
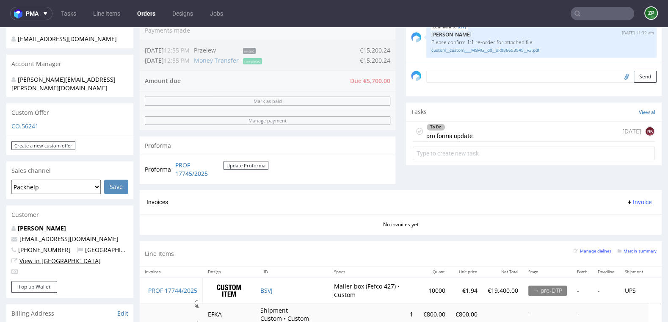
scroll to position [207, 0]
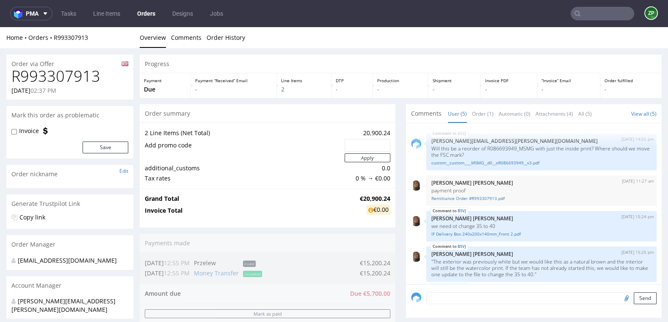
scroll to position [38, 0]
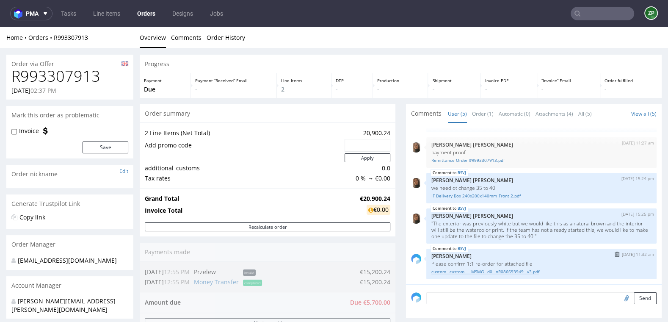
click at [493, 271] on link "custom__custom____MSMG__d0__oR086693949__v3.pdf" at bounding box center [542, 272] width 220 height 6
click at [514, 272] on link "custom__custom____MSMG__d0__oR086693949__v3.pdf" at bounding box center [542, 272] width 220 height 6
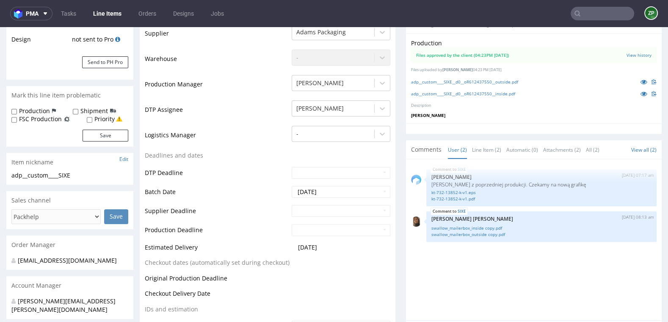
scroll to position [185, 0]
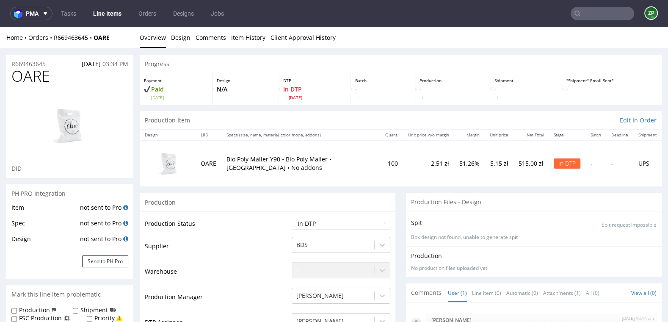
scroll to position [336, 0]
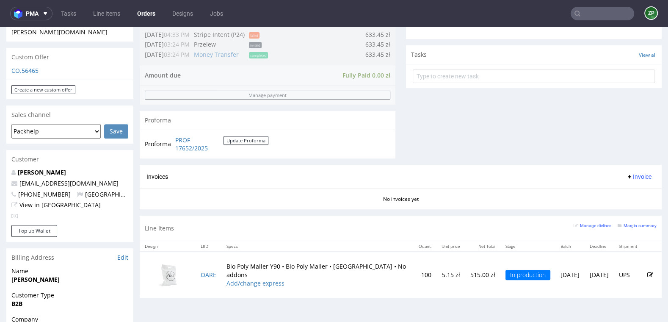
scroll to position [286, 0]
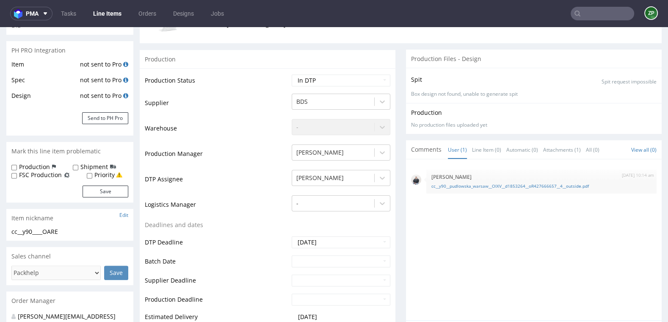
scroll to position [133, 0]
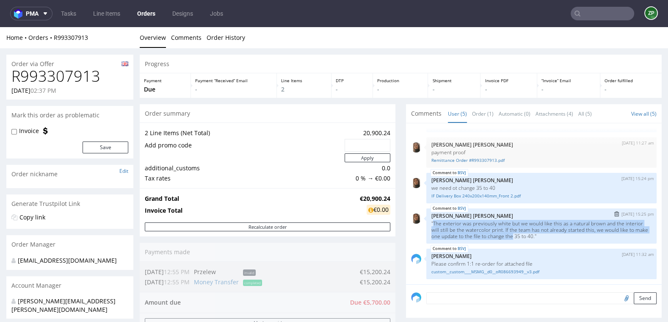
drag, startPoint x: 431, startPoint y: 222, endPoint x: 526, endPoint y: 234, distance: 96.0
click at [526, 234] on p ""The exterior was previously white but we would like this as a natural brown an…" at bounding box center [542, 229] width 220 height 19
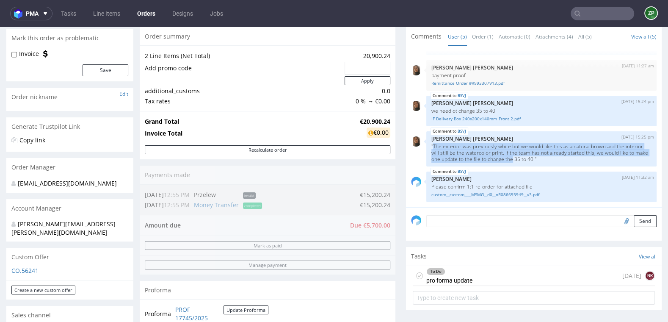
scroll to position [76, 0]
click at [461, 194] on link "custom__custom____MSMG__d0__oR086693949__v3.pdf" at bounding box center [542, 195] width 220 height 6
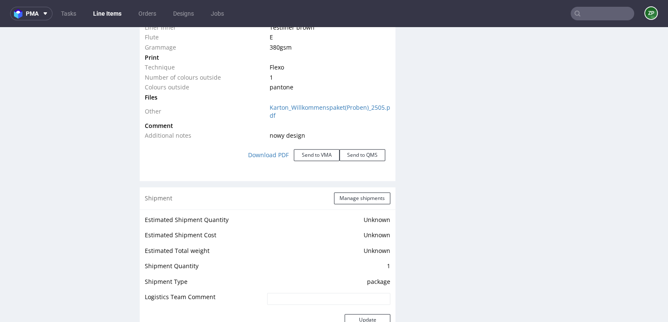
scroll to position [941, 0]
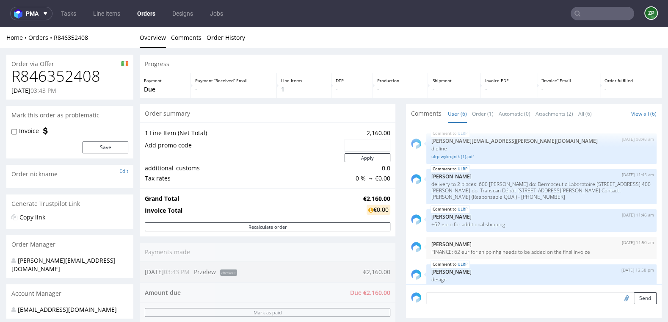
scroll to position [43, 0]
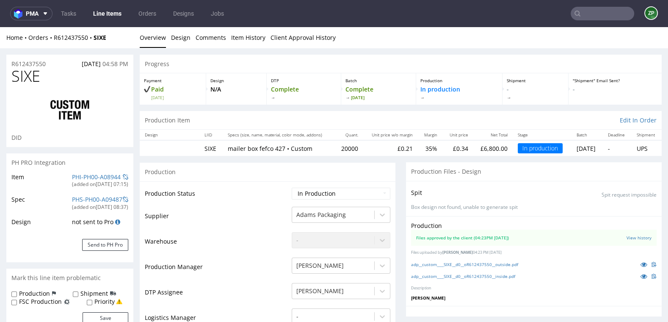
scroll to position [185, 0]
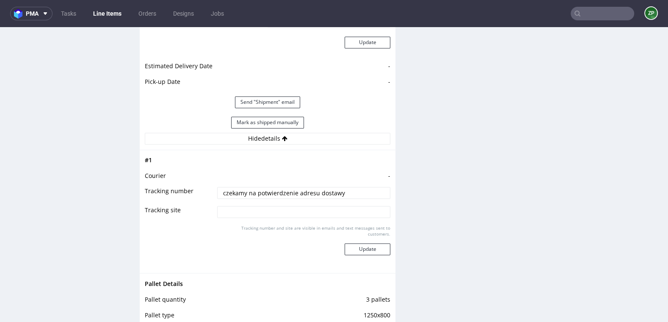
scroll to position [1, 0]
click at [153, 14] on link "Orders" at bounding box center [147, 14] width 28 height 14
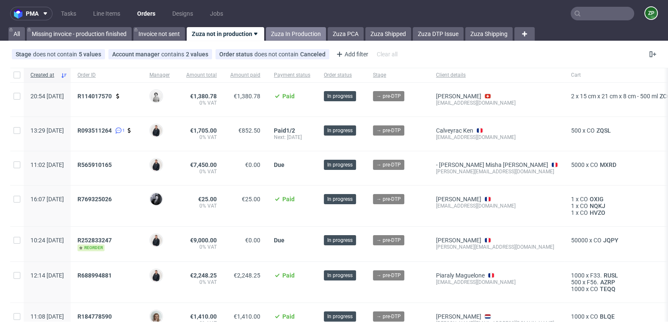
click at [312, 32] on link "Zuza In Production" at bounding box center [296, 34] width 60 height 14
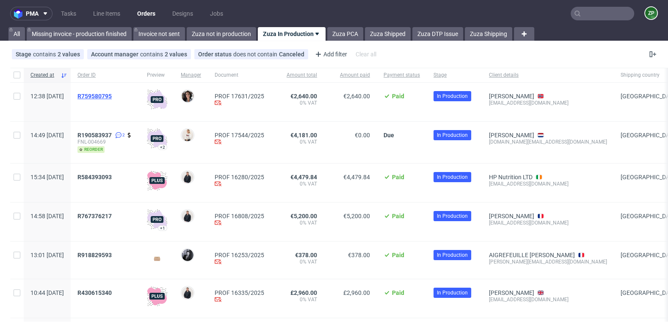
click at [112, 94] on span "R759580795" at bounding box center [95, 96] width 34 height 7
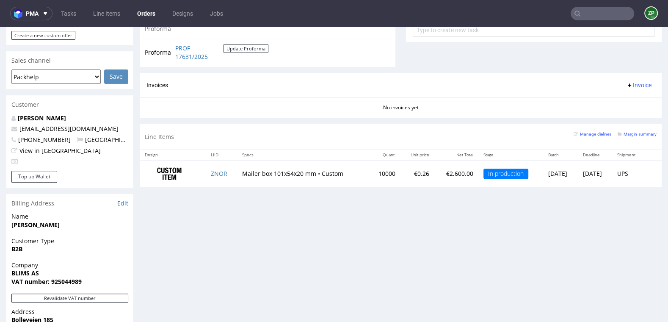
scroll to position [331, 0]
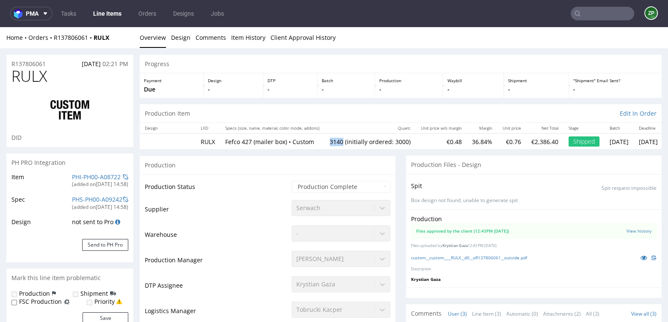
drag, startPoint x: 338, startPoint y: 141, endPoint x: 351, endPoint y: 140, distance: 13.1
click at [351, 140] on td "3140 (initially ordered: 3000)" at bounding box center [370, 141] width 91 height 16
copy td "3140"
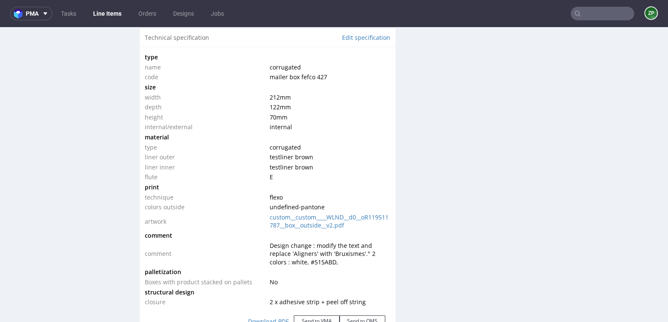
scroll to position [794, 0]
drag, startPoint x: 268, startPoint y: 95, endPoint x: 299, endPoint y: 113, distance: 35.5
click tbody "type name corrugated code mailer box fefco 427 size width 212 mm depth 122 mm h…"
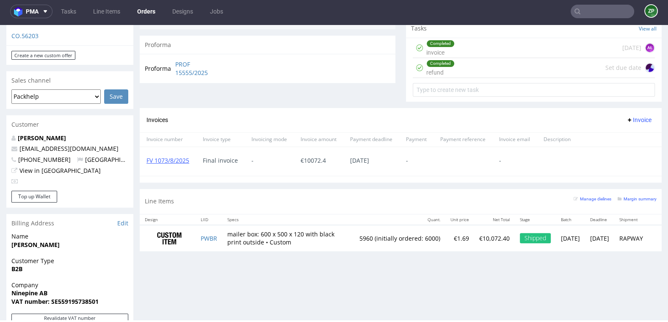
scroll to position [307, 0]
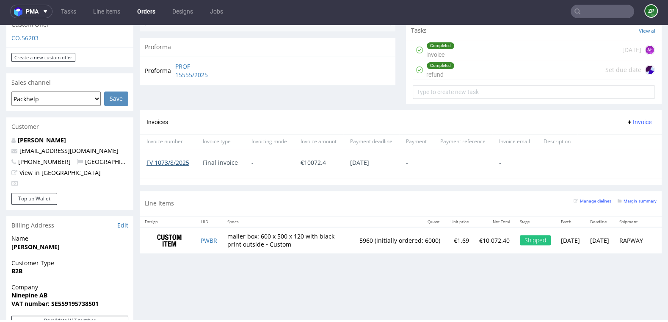
click at [169, 162] on link "FV 1073/8/2025" at bounding box center [168, 162] width 43 height 8
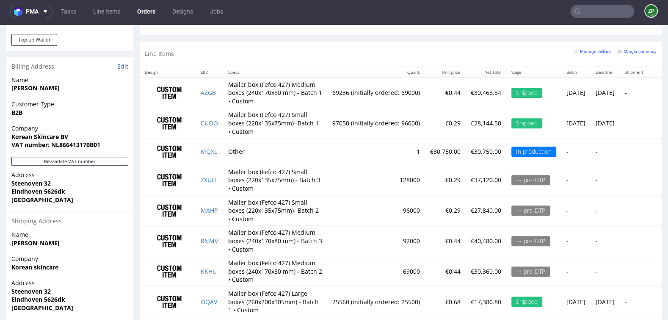
scroll to position [558, 0]
click at [150, 13] on link "Orders" at bounding box center [146, 12] width 28 height 14
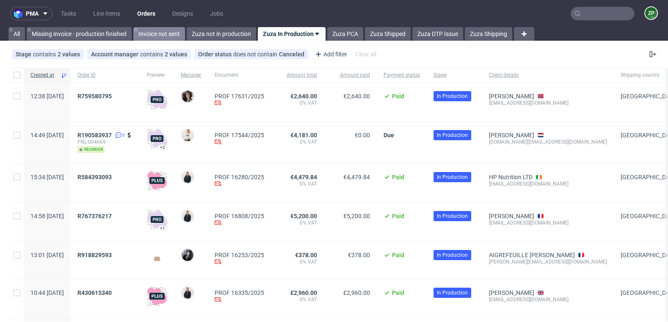
click at [163, 34] on link "Invoice not sent" at bounding box center [159, 34] width 52 height 14
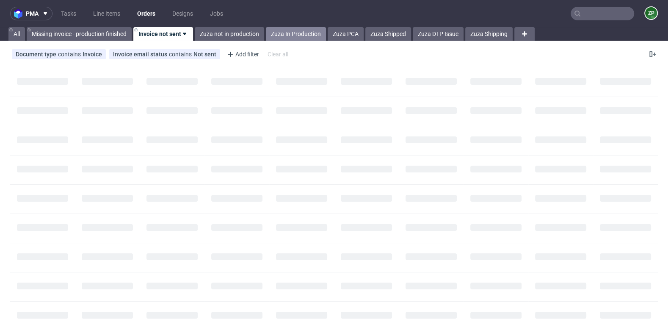
click at [291, 33] on link "Zuza In Production" at bounding box center [296, 34] width 60 height 14
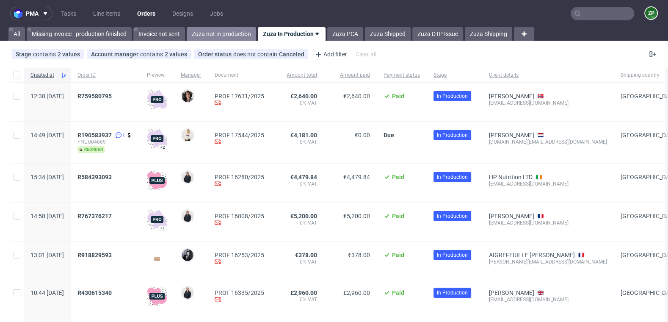
click at [210, 28] on link "Zuza not in production" at bounding box center [221, 34] width 69 height 14
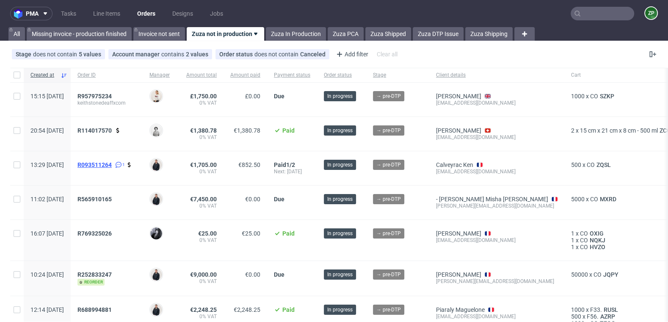
click at [112, 164] on span "R093511264" at bounding box center [95, 164] width 34 height 7
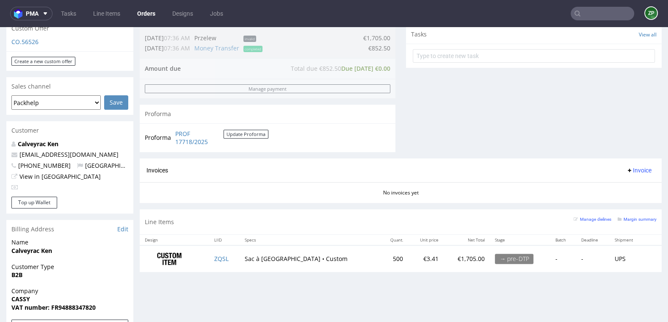
scroll to position [307, 0]
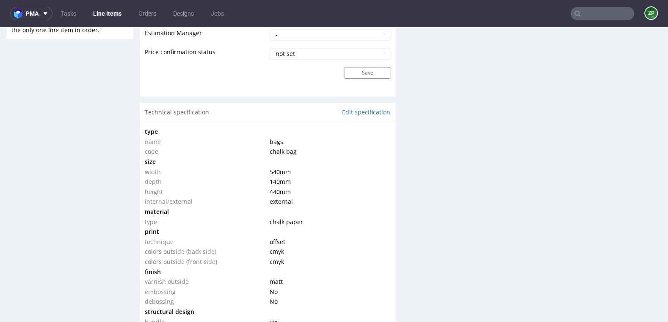
scroll to position [727, 0]
